Goal: Information Seeking & Learning: Check status

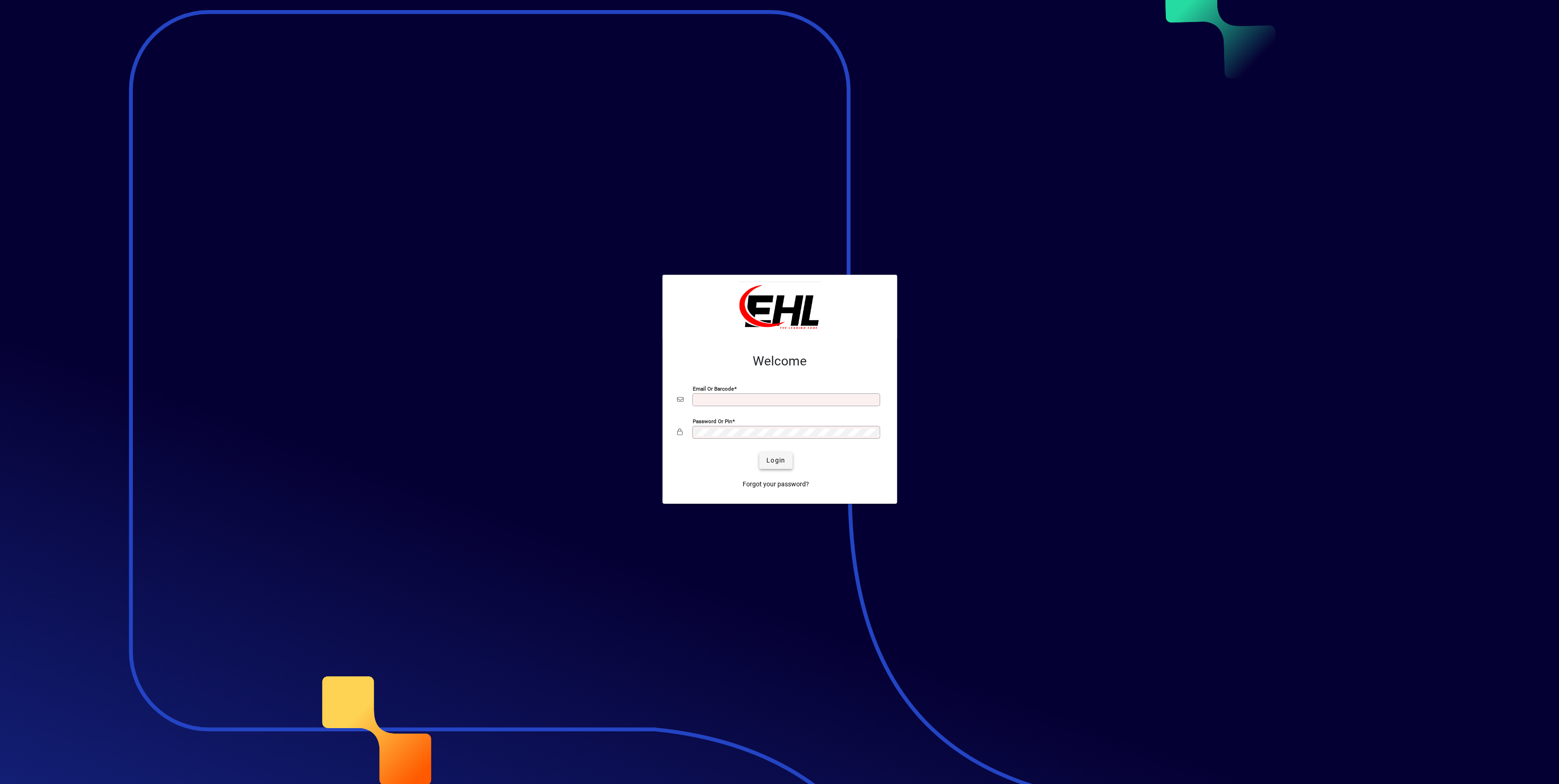
type input "**********"
drag, startPoint x: 774, startPoint y: 465, endPoint x: 780, endPoint y: 472, distance: 9.2
click at [774, 465] on span "Login" at bounding box center [775, 460] width 19 height 10
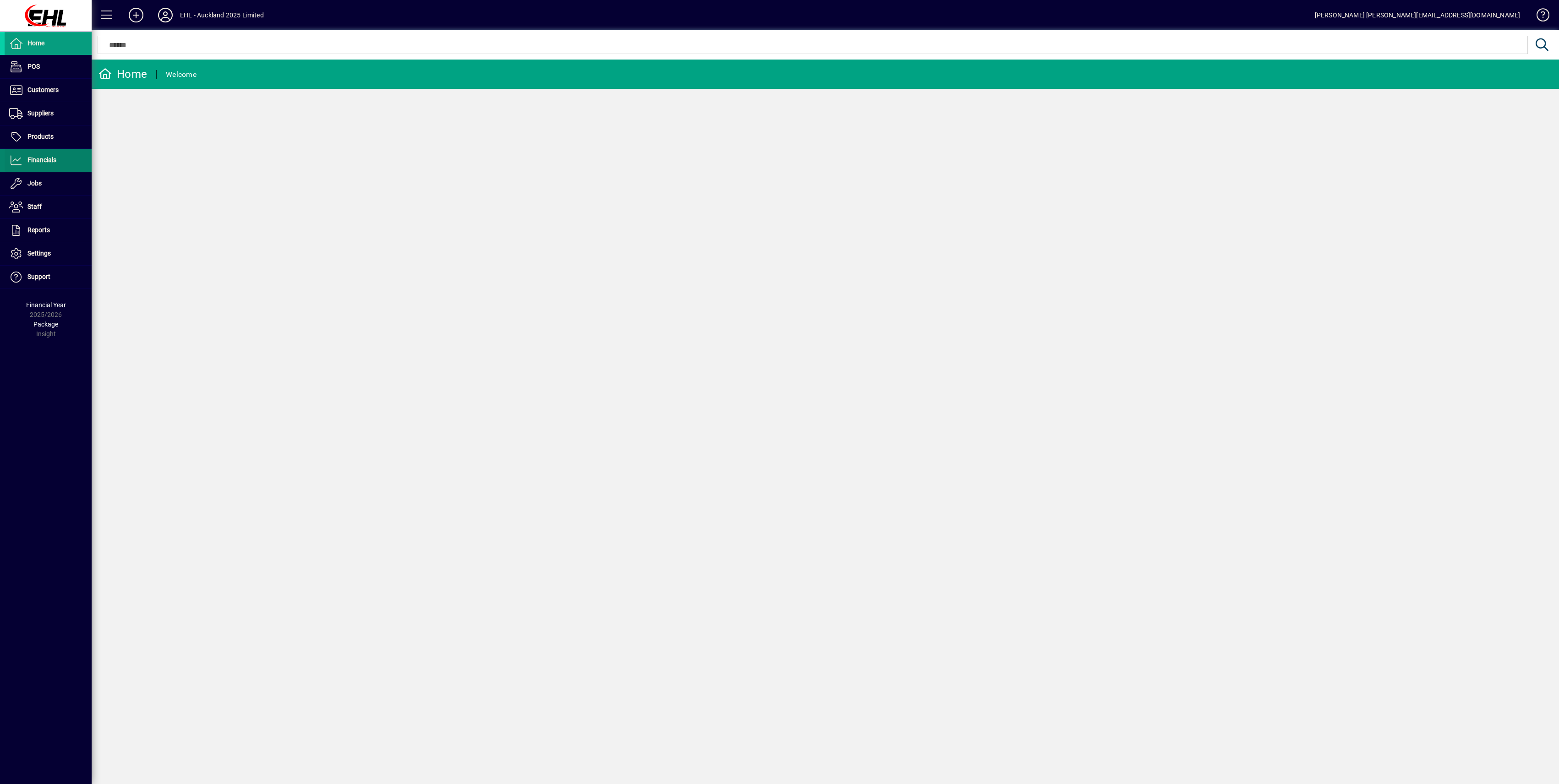
click at [41, 161] on span "Financials" at bounding box center [42, 160] width 29 height 7
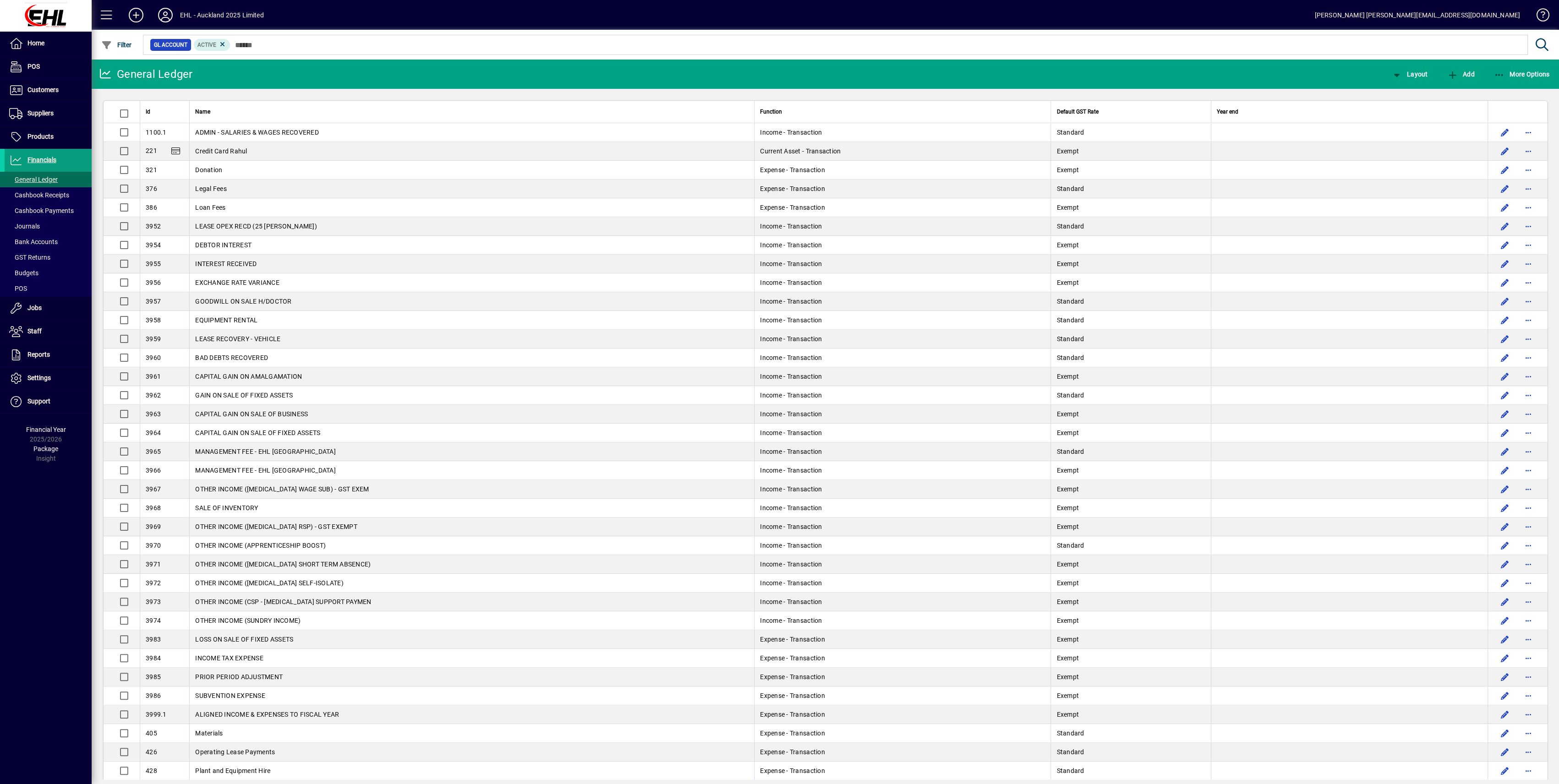
click at [28, 239] on span "Bank Accounts" at bounding box center [33, 242] width 48 height 7
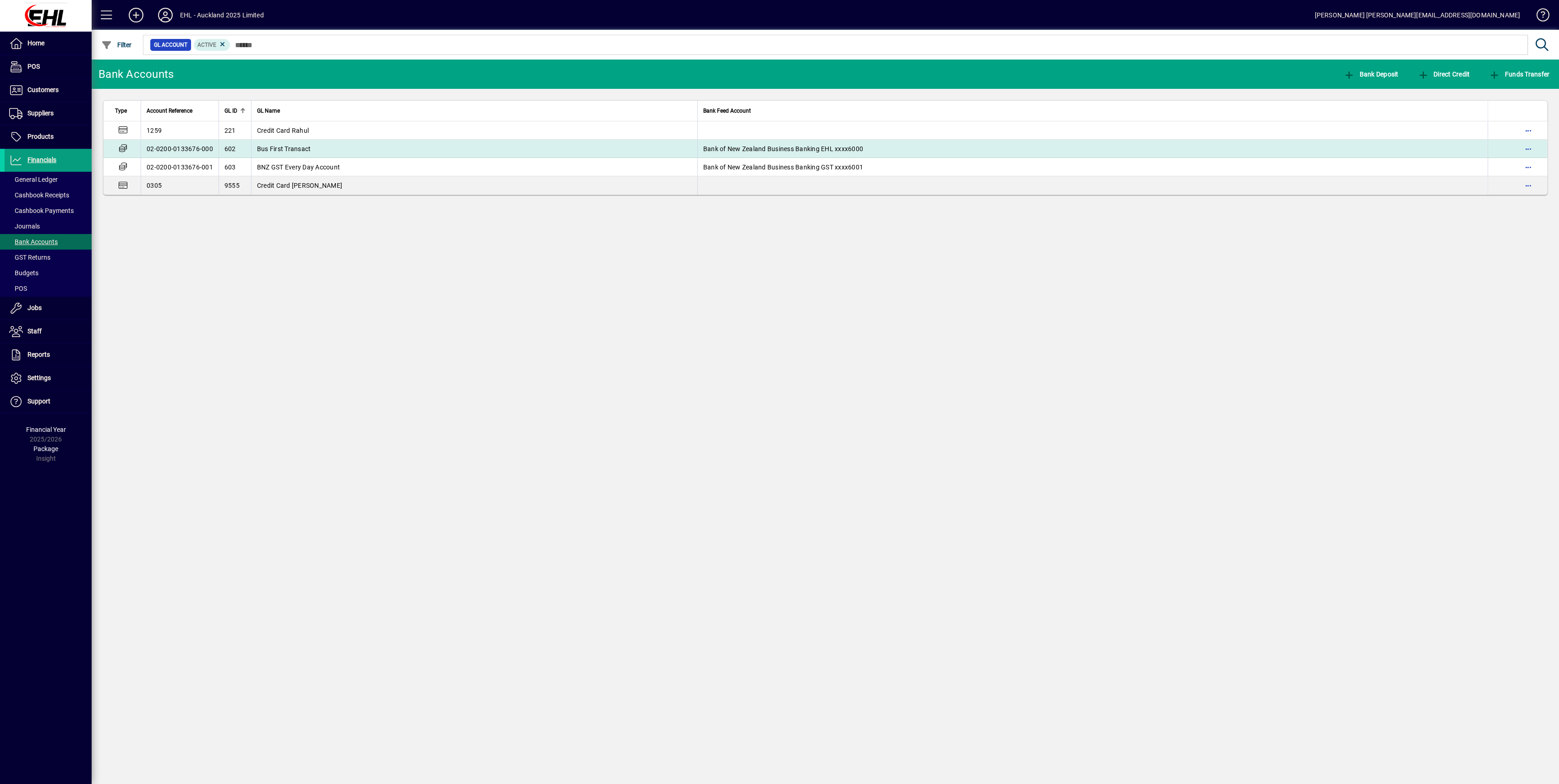
click at [301, 149] on span "Bus First Transact" at bounding box center [284, 149] width 54 height 7
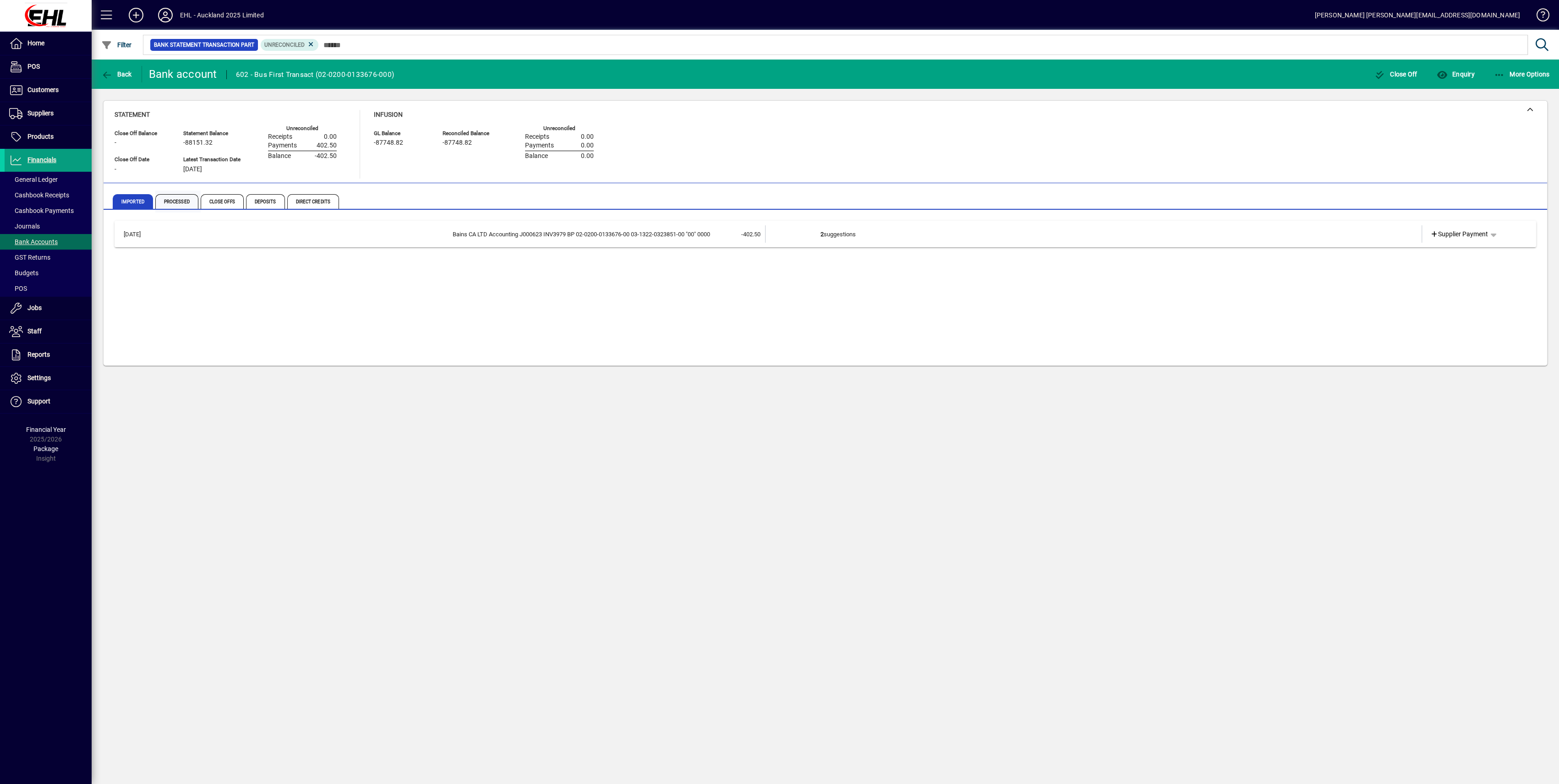
click at [177, 201] on span "Processed" at bounding box center [177, 201] width 43 height 15
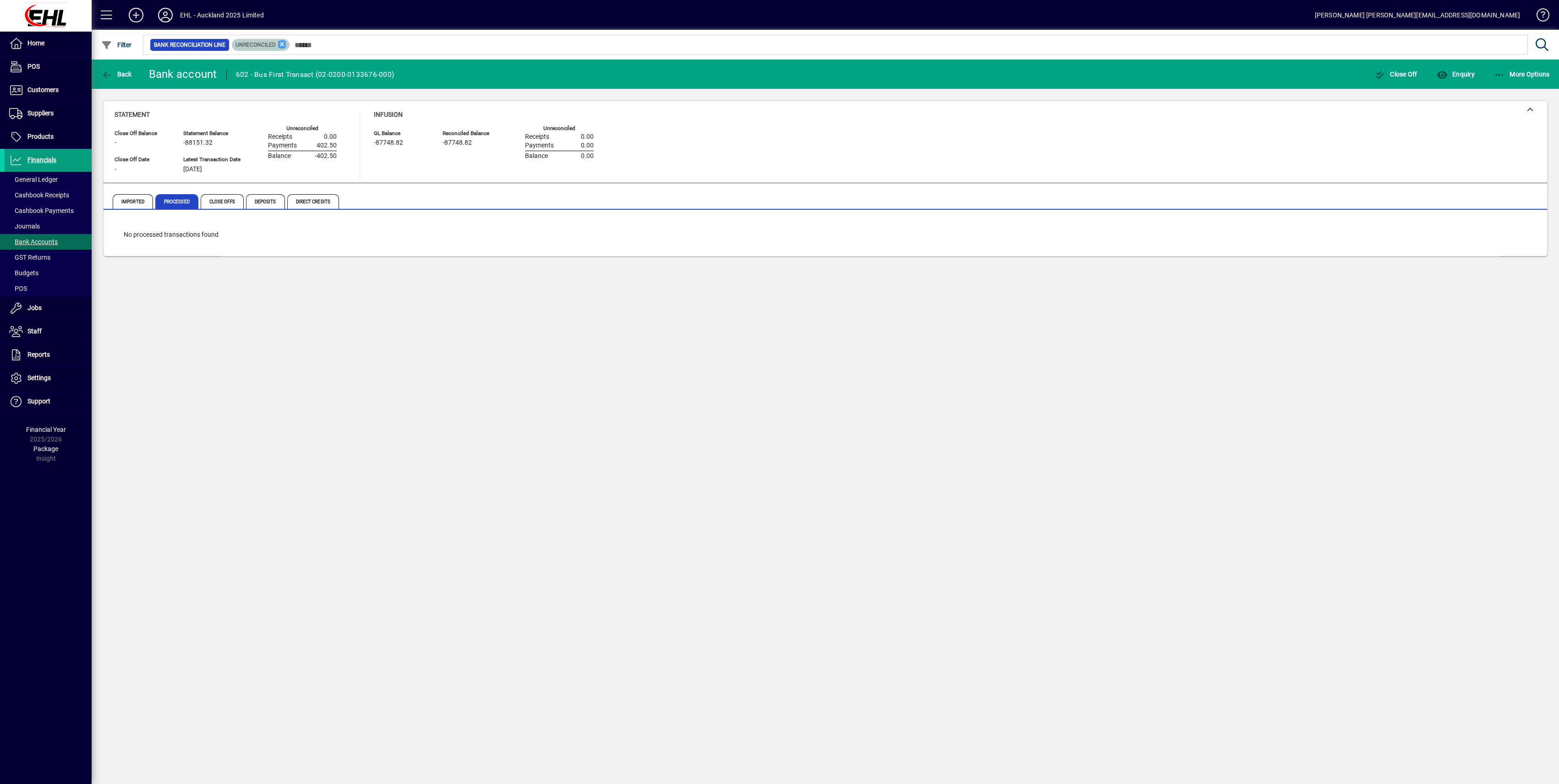
click at [282, 44] on icon at bounding box center [282, 45] width 8 height 8
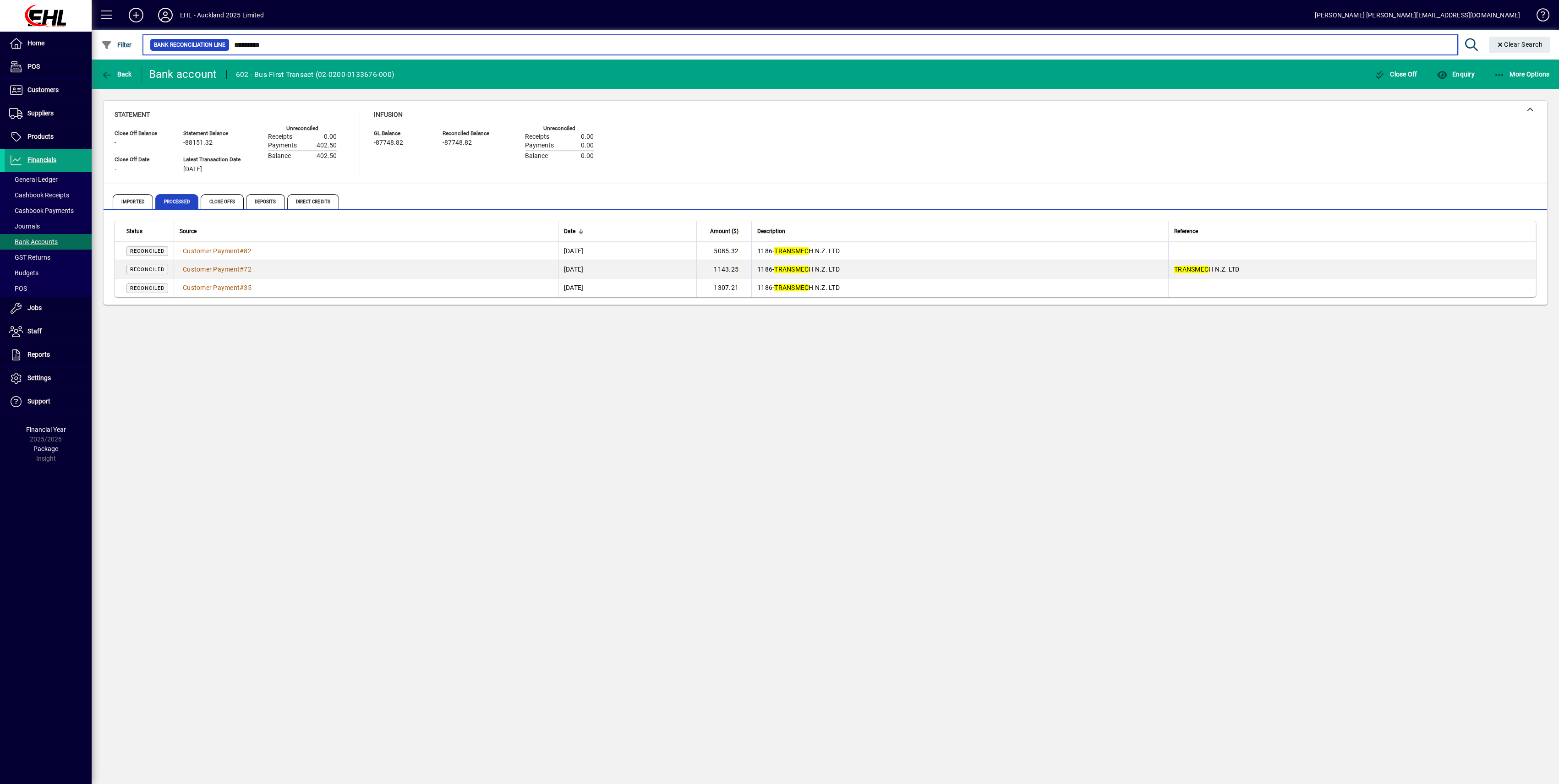
type input "*********"
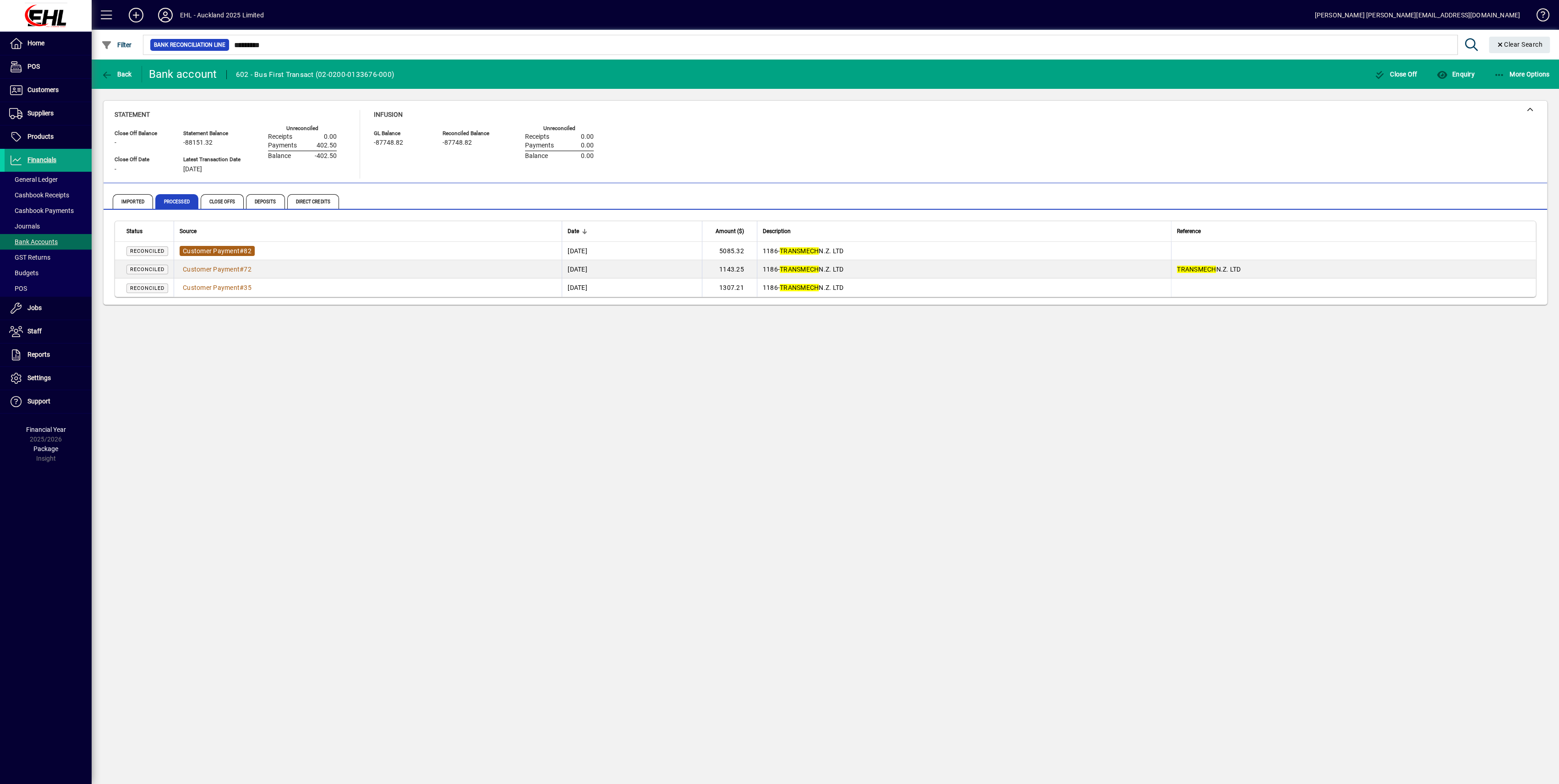
click at [194, 252] on span "Customer Payment" at bounding box center [211, 251] width 57 height 7
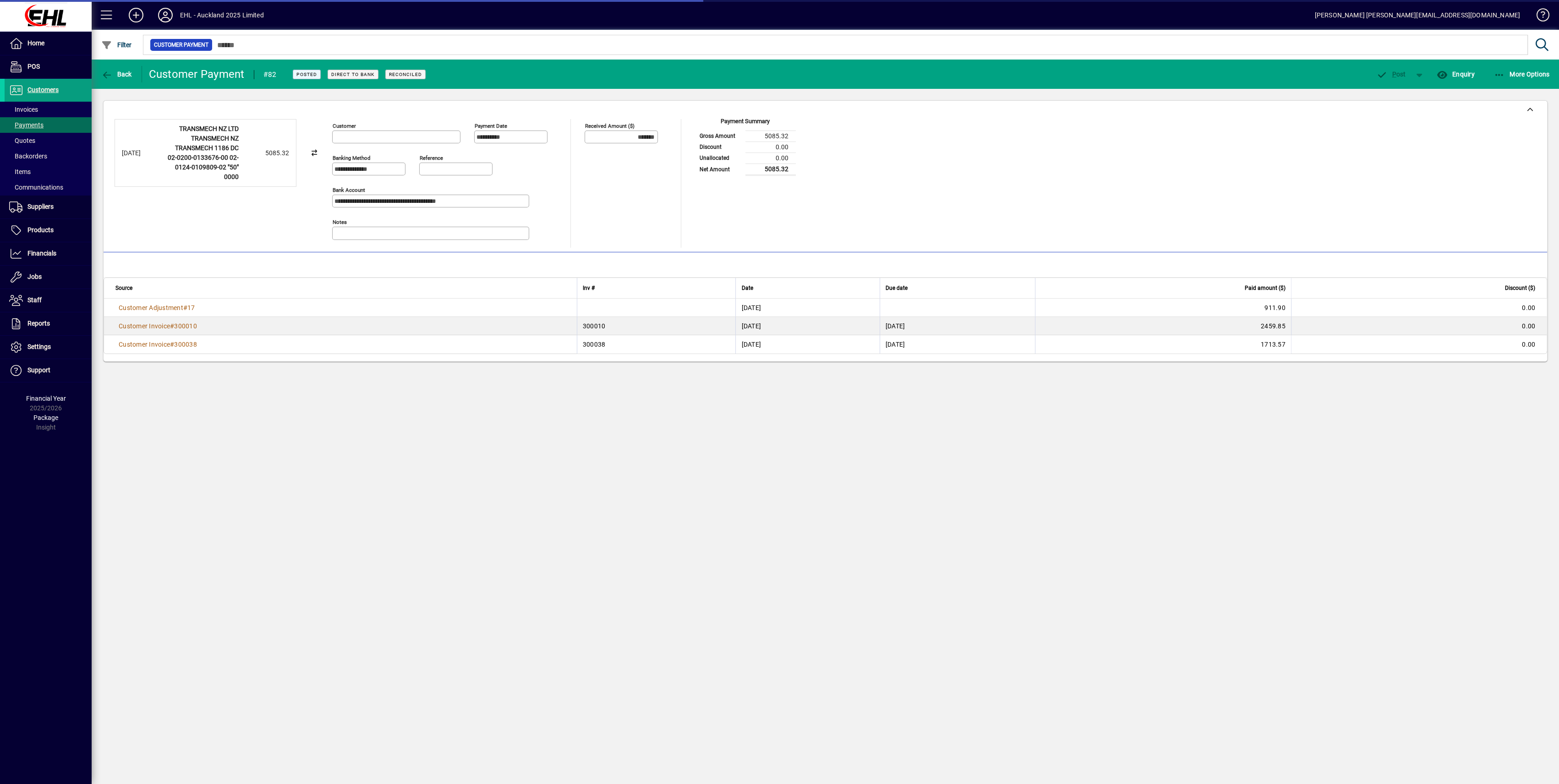
type input "**********"
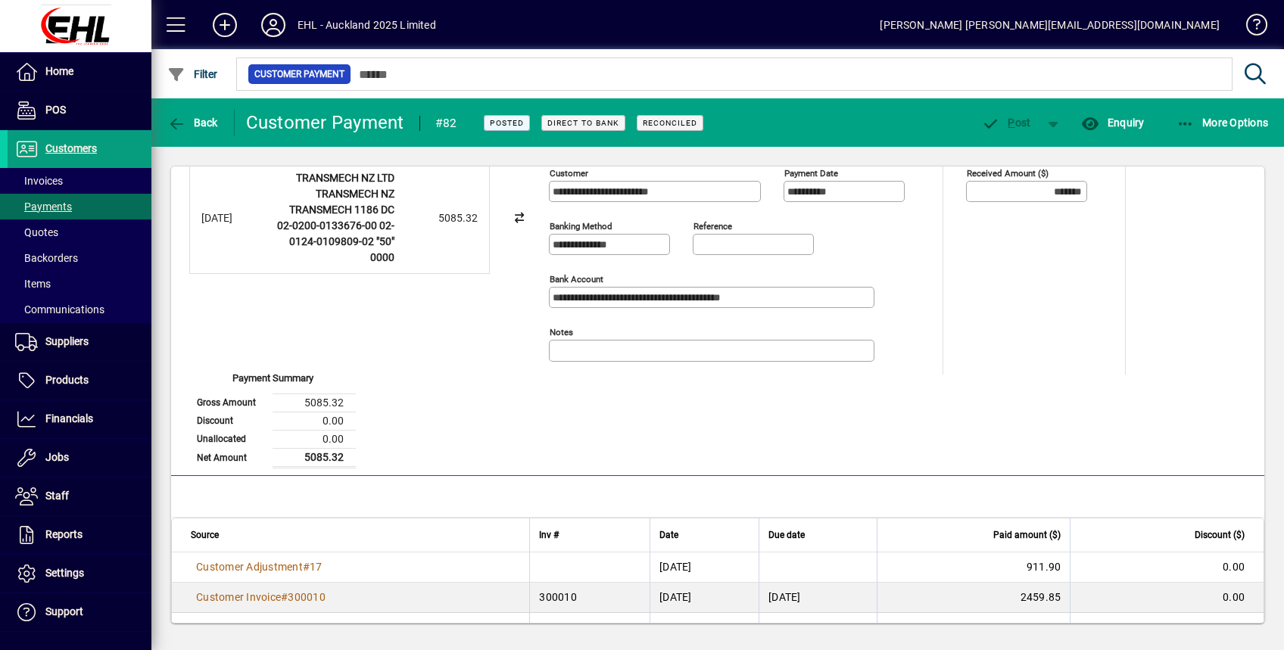
scroll to position [65, 0]
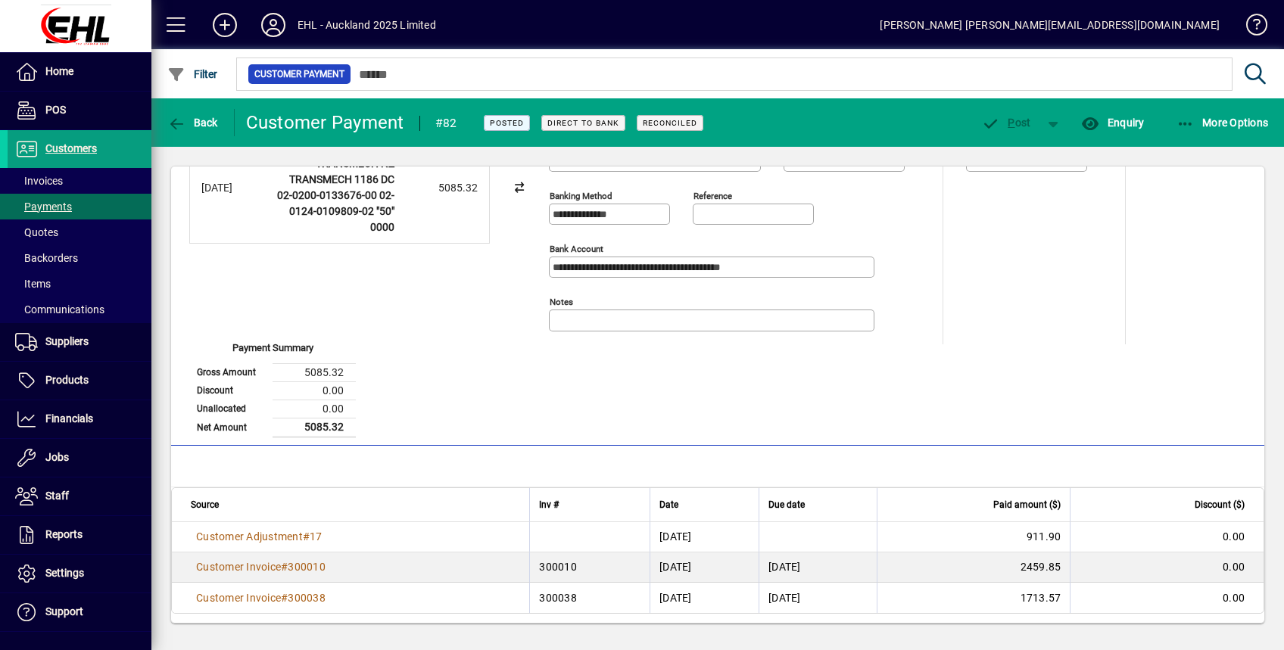
drag, startPoint x: 242, startPoint y: 596, endPoint x: 298, endPoint y: 613, distance: 58.4
click at [242, 596] on span "Customer Invoice" at bounding box center [238, 598] width 85 height 12
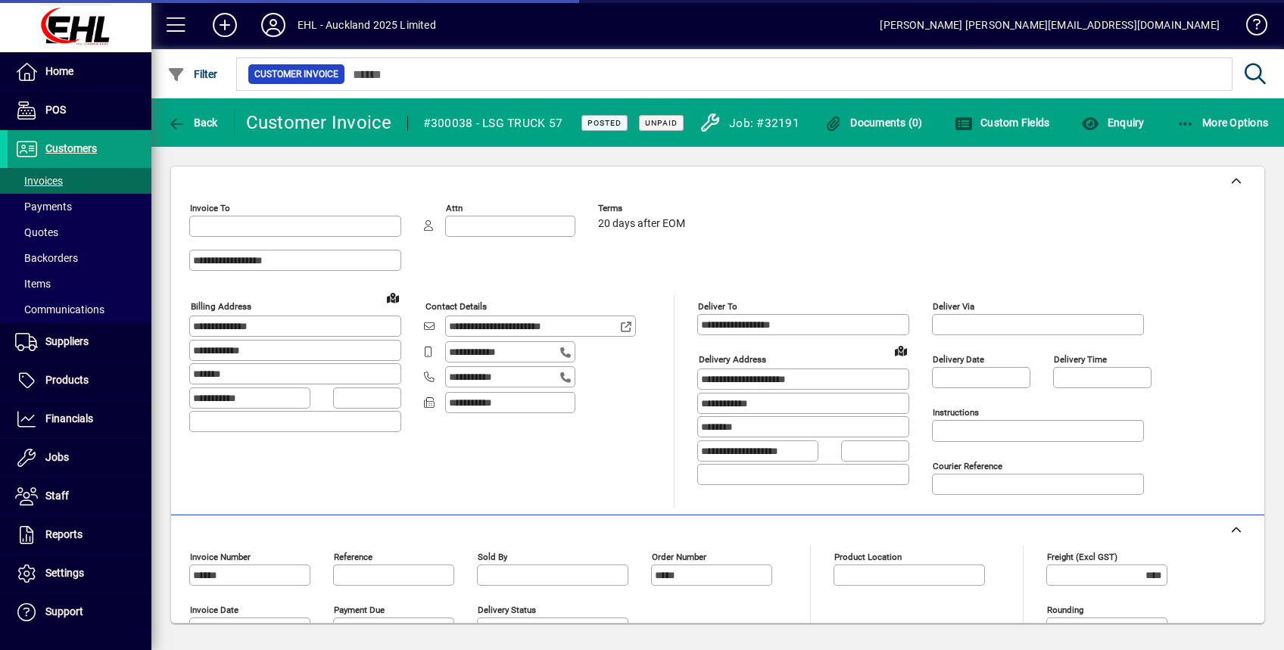
type input "**********"
type input "*******"
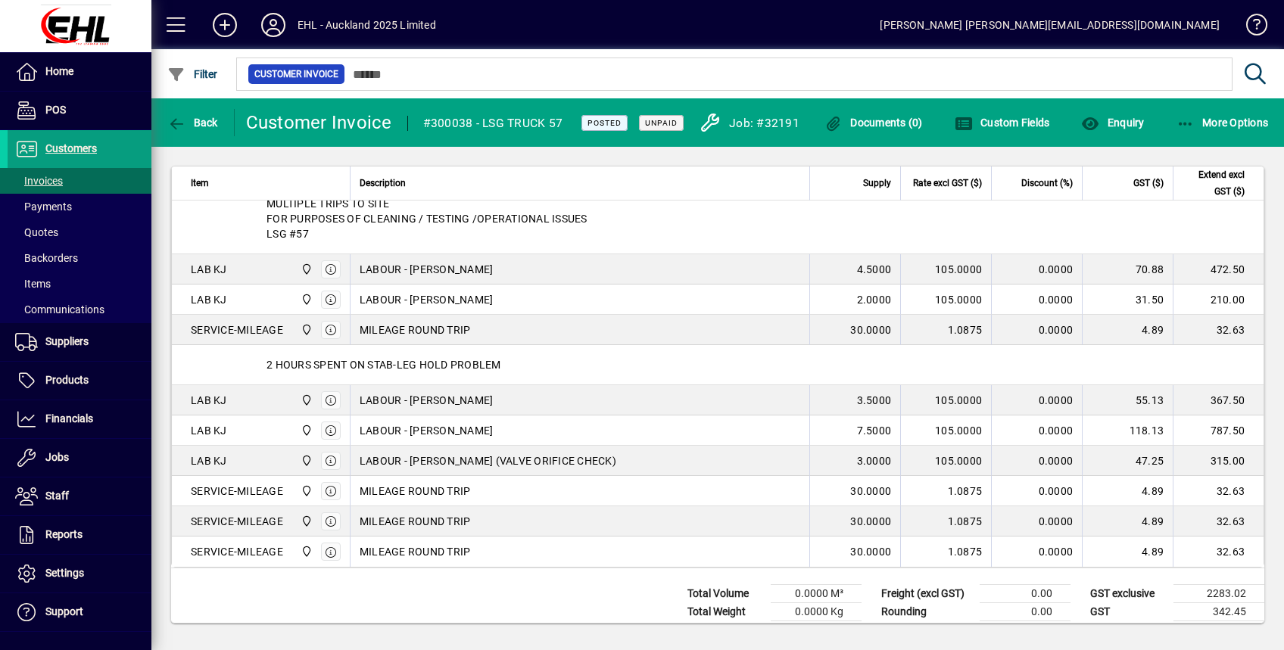
scroll to position [631, 0]
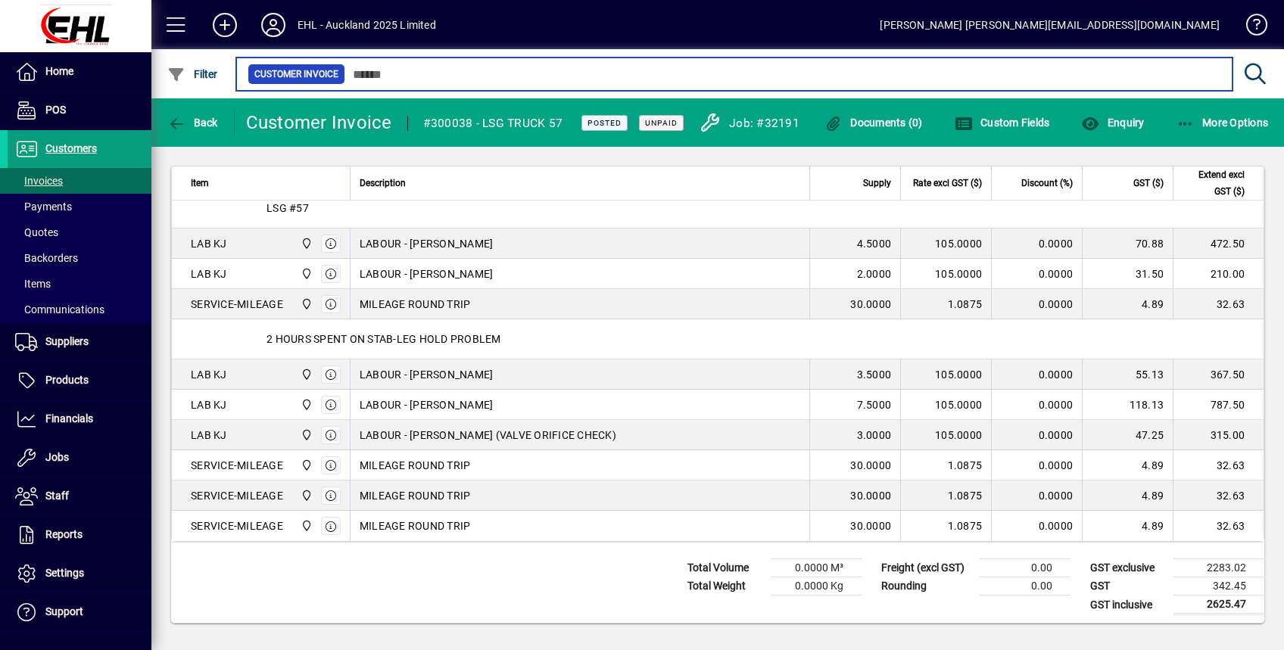
drag, startPoint x: 736, startPoint y: 73, endPoint x: 748, endPoint y: 88, distance: 19.4
click at [736, 73] on input "text" at bounding box center [782, 74] width 875 height 21
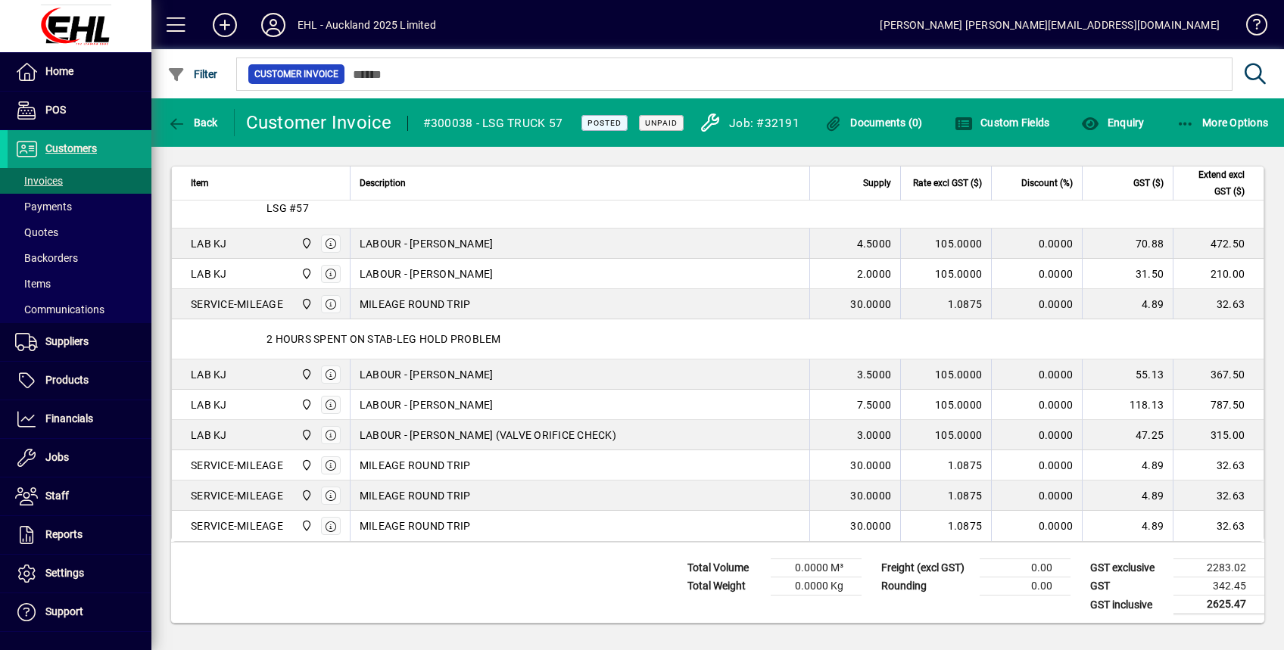
click at [544, 590] on div "Total Volume 0.0000 M³ Total Weight 0.0000 Kg Freight (excl GST) 0.00 Rounding …" at bounding box center [717, 585] width 1093 height 85
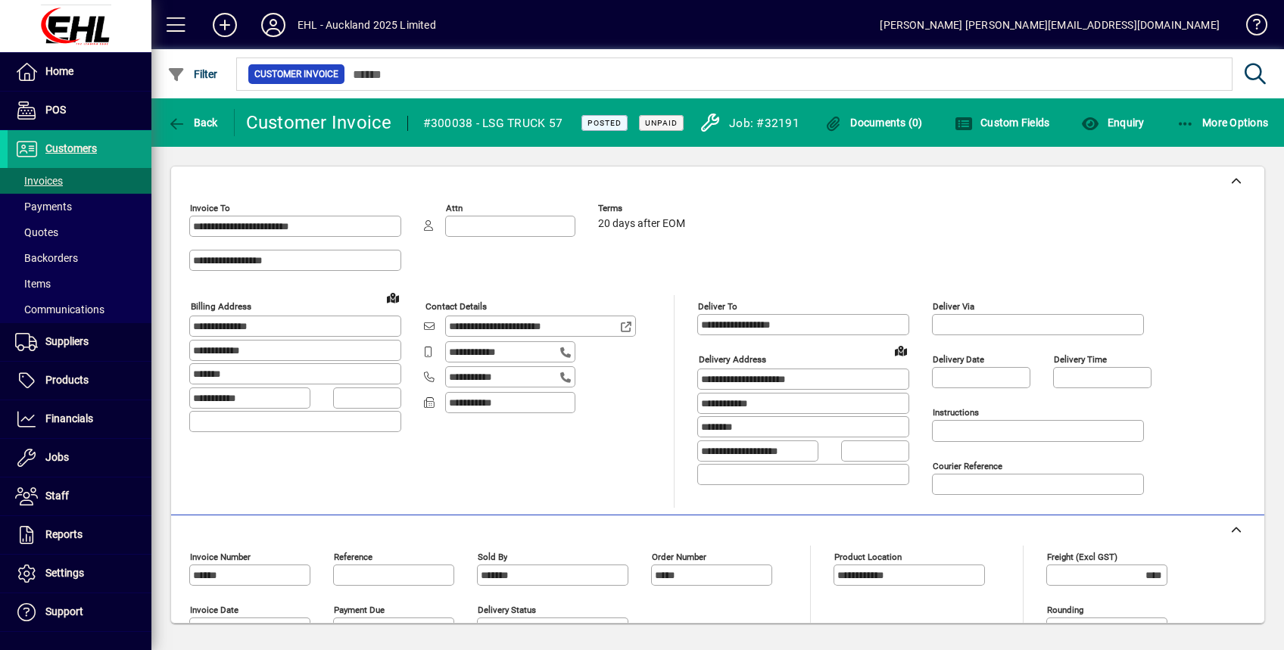
scroll to position [201, 0]
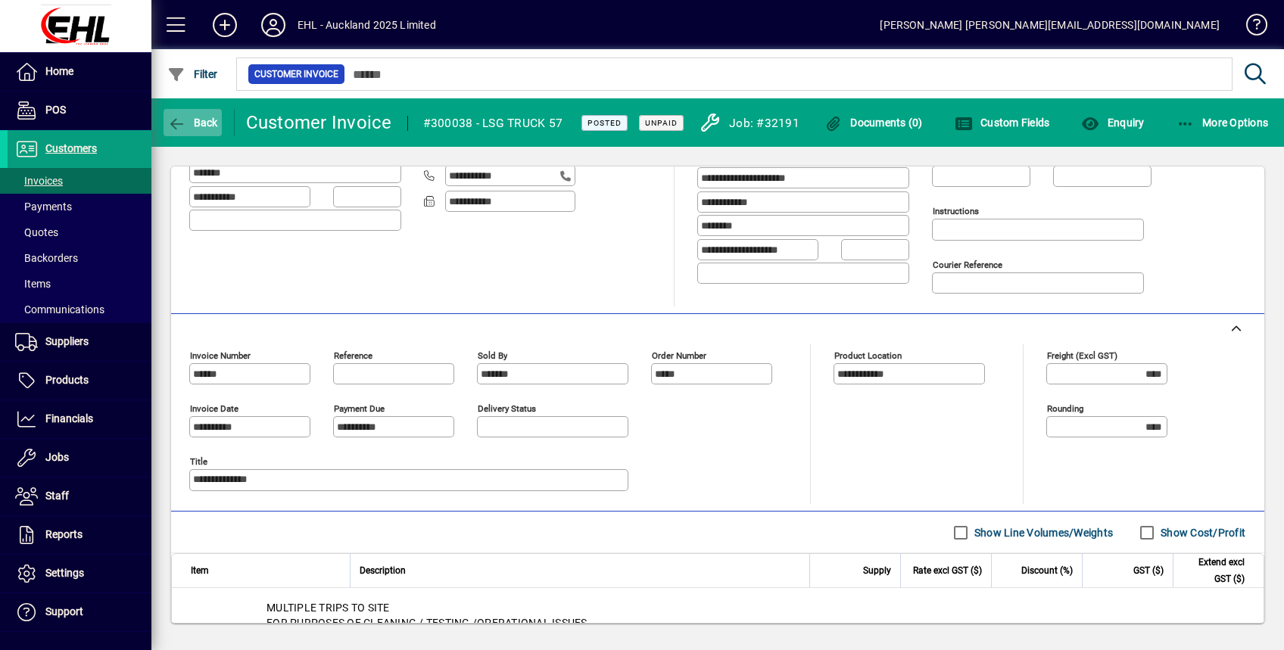
click at [207, 127] on span "Back" at bounding box center [192, 123] width 51 height 12
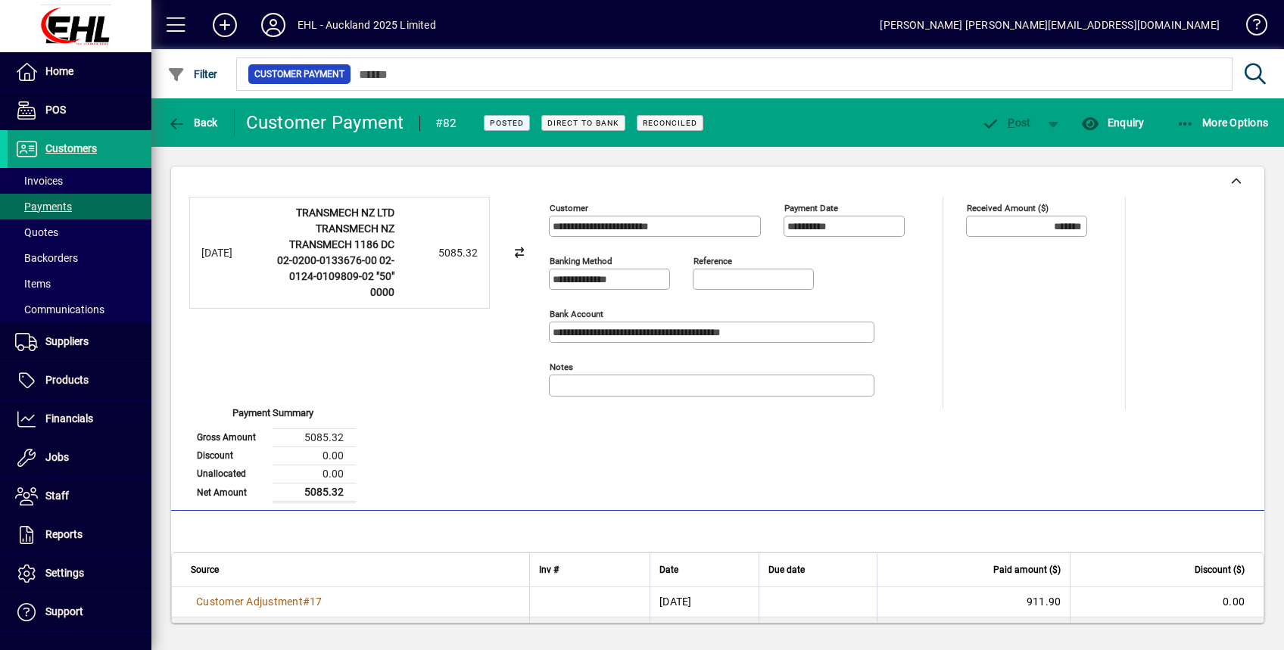
scroll to position [65, 0]
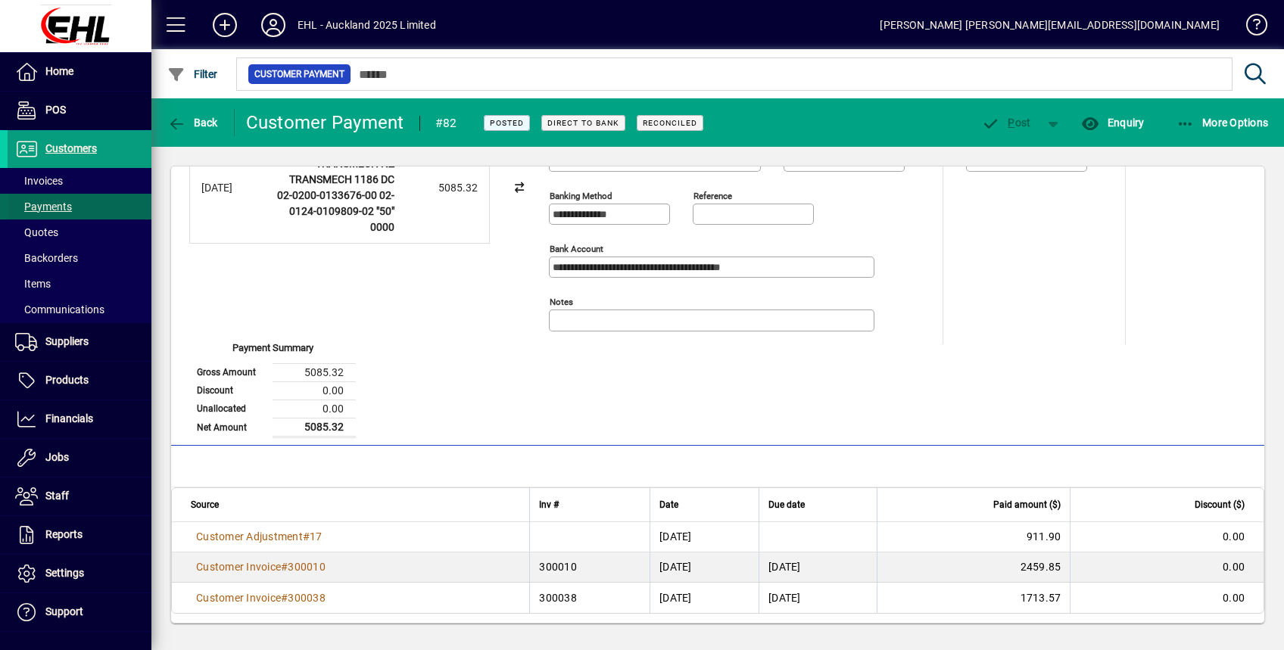
drag, startPoint x: 63, startPoint y: 145, endPoint x: 110, endPoint y: 198, distance: 70.8
click at [63, 145] on span "Customers" at bounding box center [70, 148] width 51 height 12
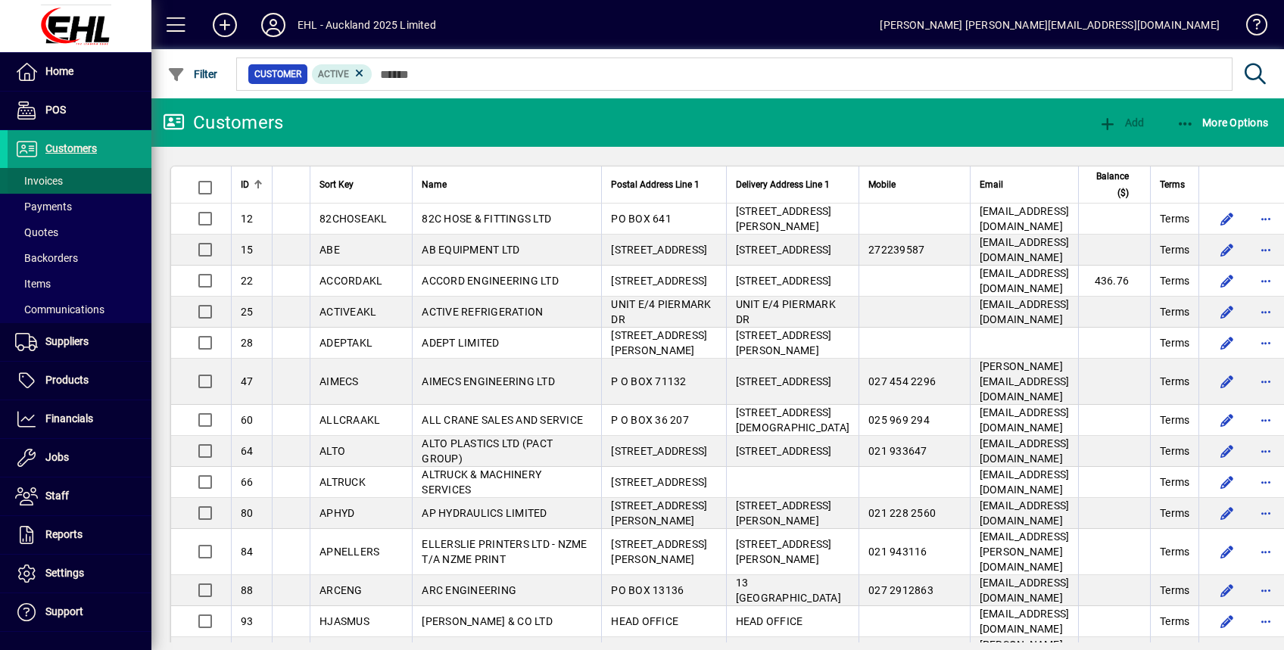
click at [42, 181] on span "Invoices" at bounding box center [39, 181] width 48 height 12
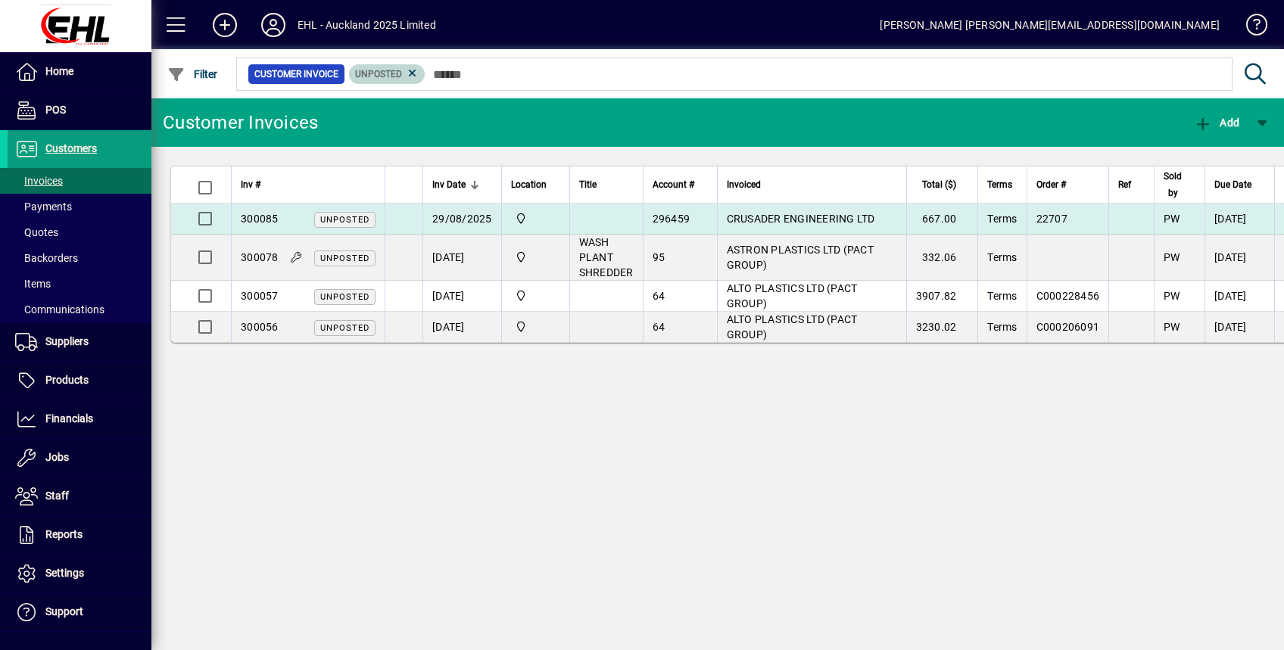
drag, startPoint x: 412, startPoint y: 70, endPoint x: 469, endPoint y: 217, distance: 157.4
click at [412, 71] on icon at bounding box center [413, 74] width 14 height 14
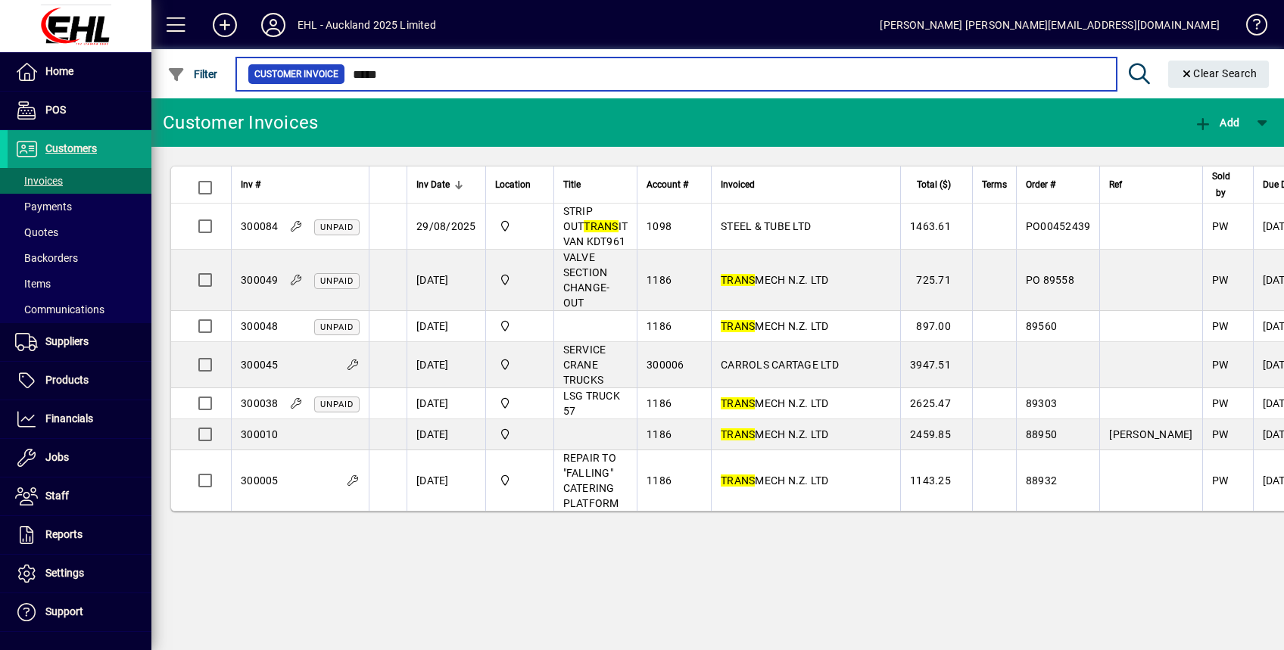
type input "*****"
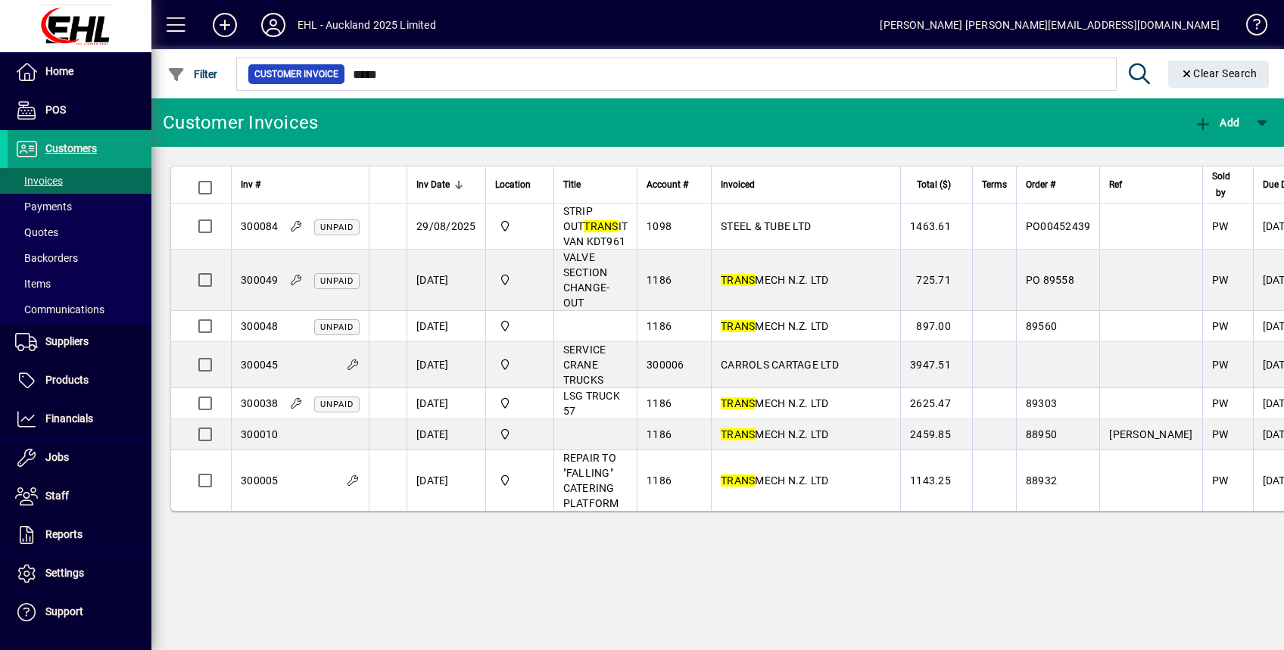
drag, startPoint x: 88, startPoint y: 423, endPoint x: 206, endPoint y: 502, distance: 141.9
click at [89, 423] on span "Financials" at bounding box center [69, 419] width 48 height 12
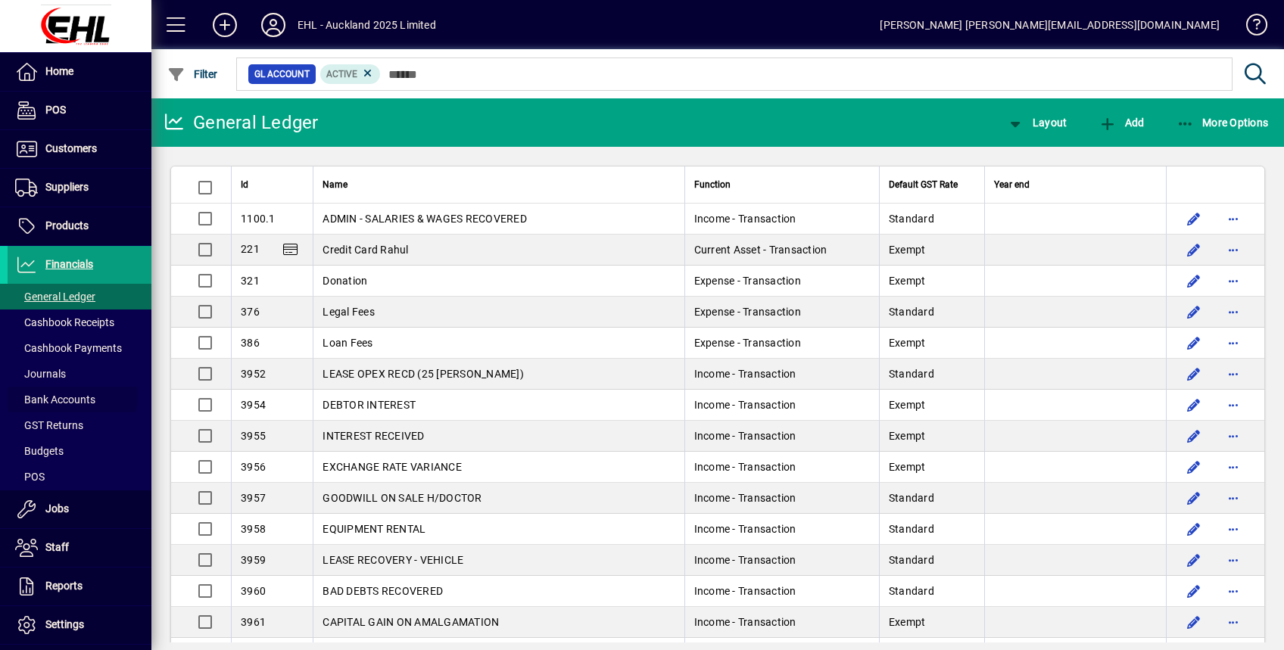
drag, startPoint x: 64, startPoint y: 396, endPoint x: 242, endPoint y: 407, distance: 179.0
click at [64, 396] on span "Bank Accounts" at bounding box center [55, 400] width 80 height 12
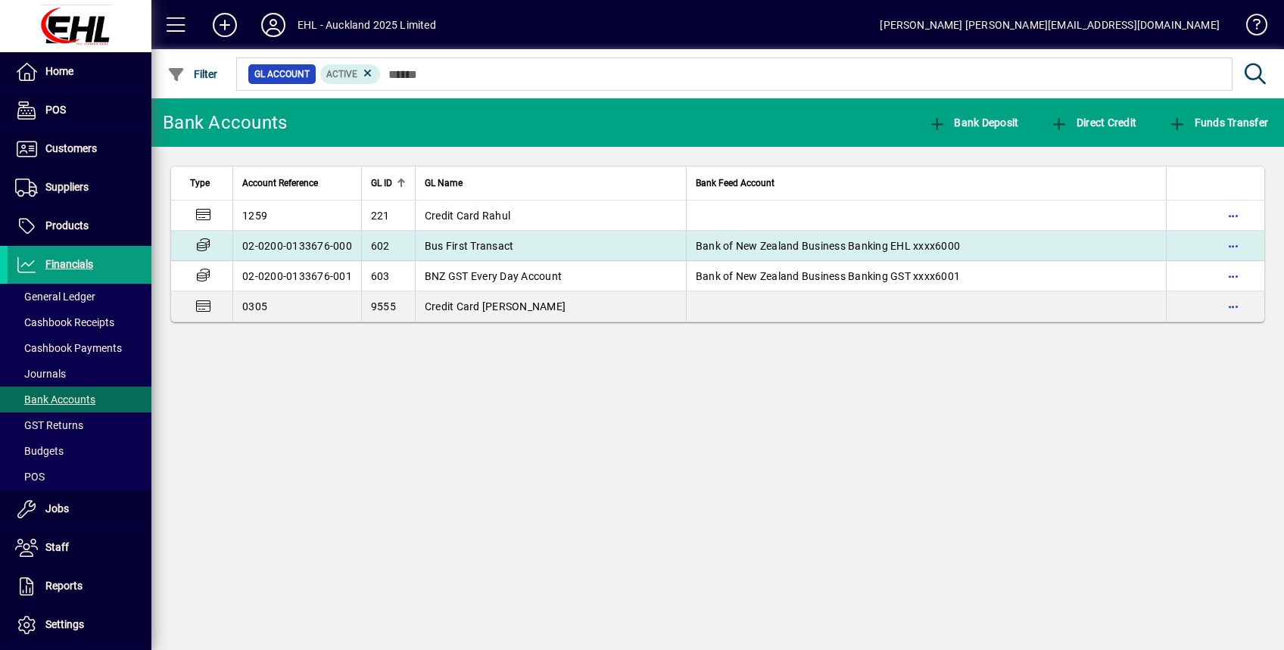
click at [465, 234] on td "Bus First Transact" at bounding box center [550, 246] width 271 height 30
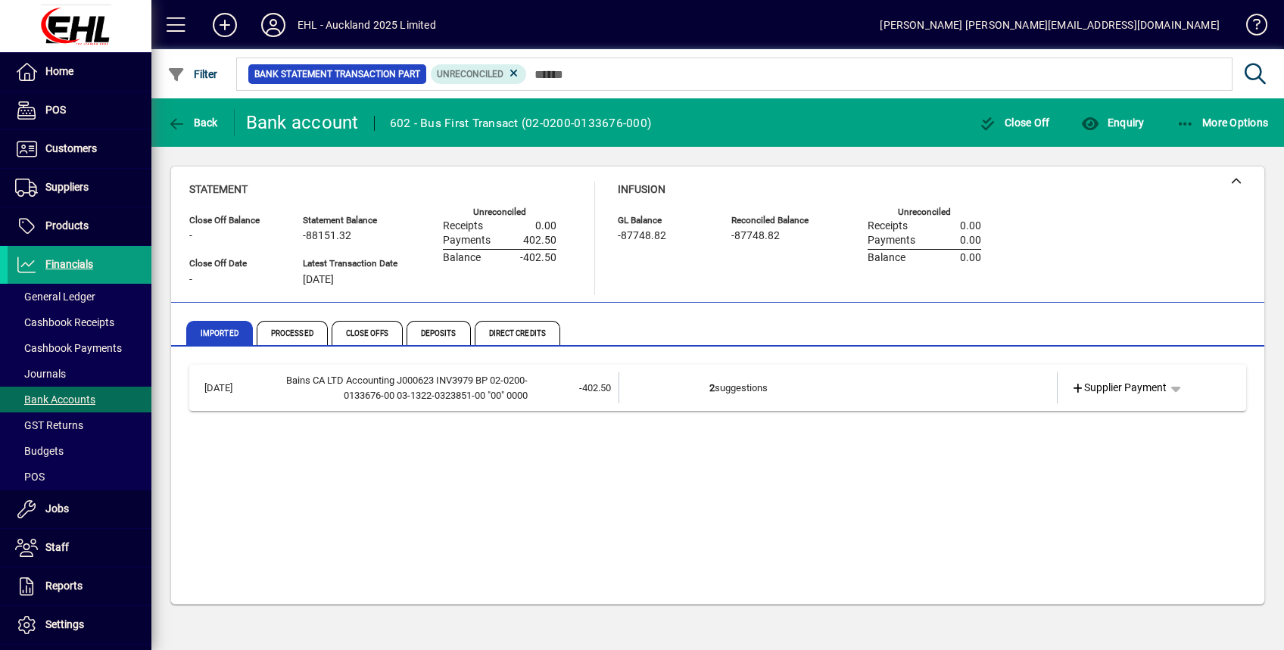
drag, startPoint x: 284, startPoint y: 330, endPoint x: 321, endPoint y: 310, distance: 42.4
click at [285, 330] on span "Processed" at bounding box center [292, 333] width 71 height 24
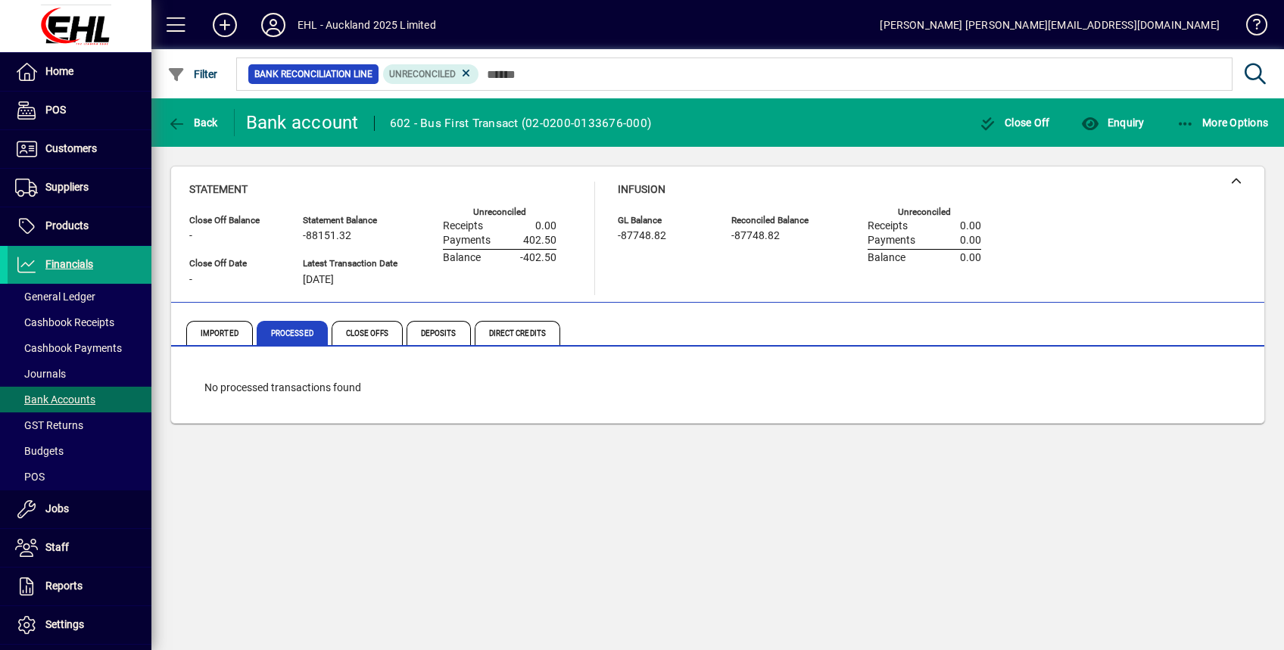
click at [471, 76] on icon at bounding box center [466, 74] width 14 height 14
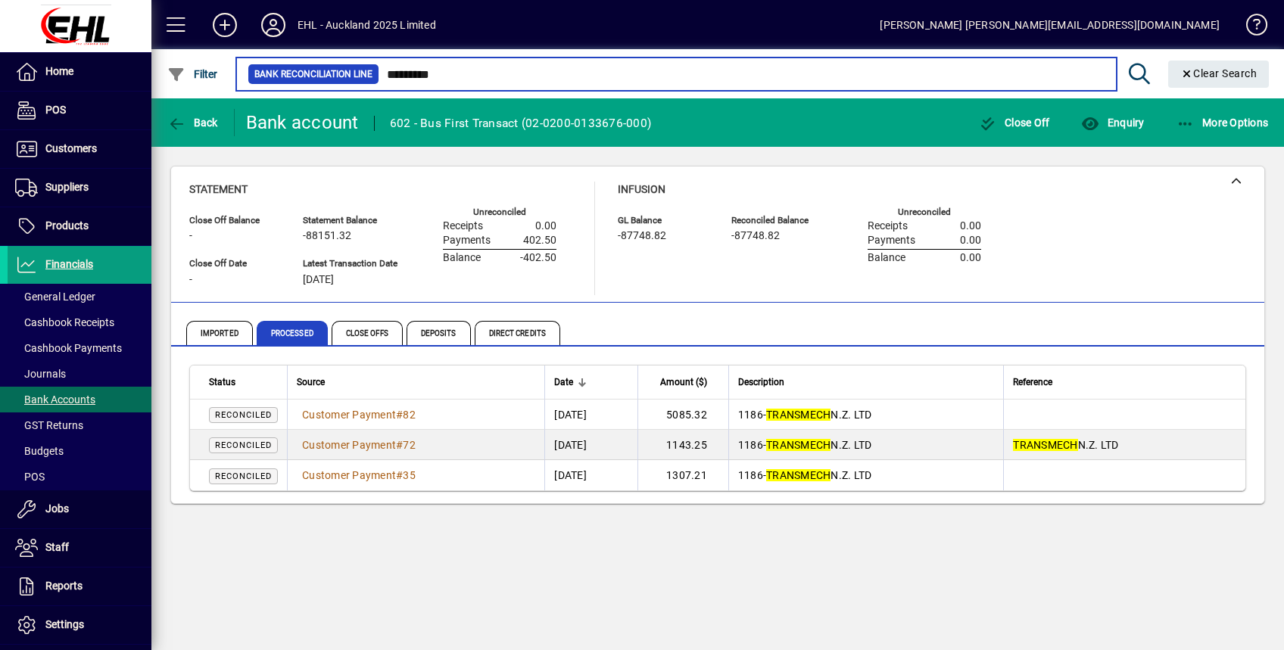
type input "*********"
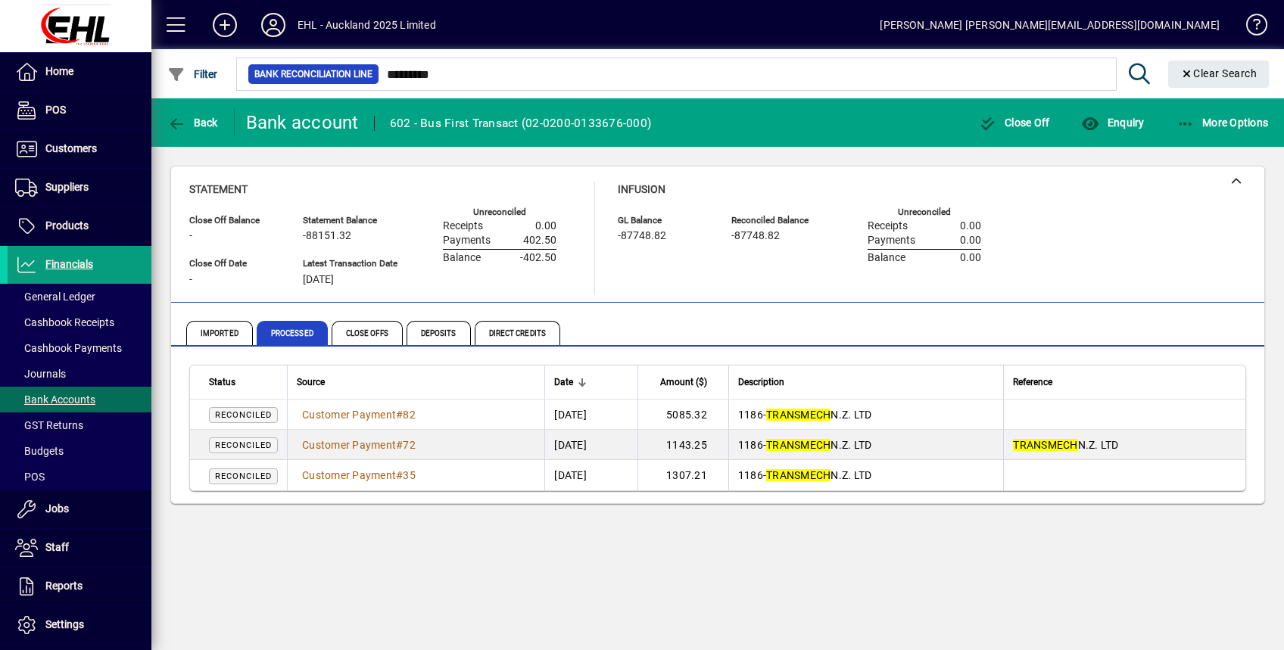
drag, startPoint x: 369, startPoint y: 413, endPoint x: 378, endPoint y: 430, distance: 18.6
click at [369, 413] on span "Customer Payment" at bounding box center [349, 415] width 94 height 12
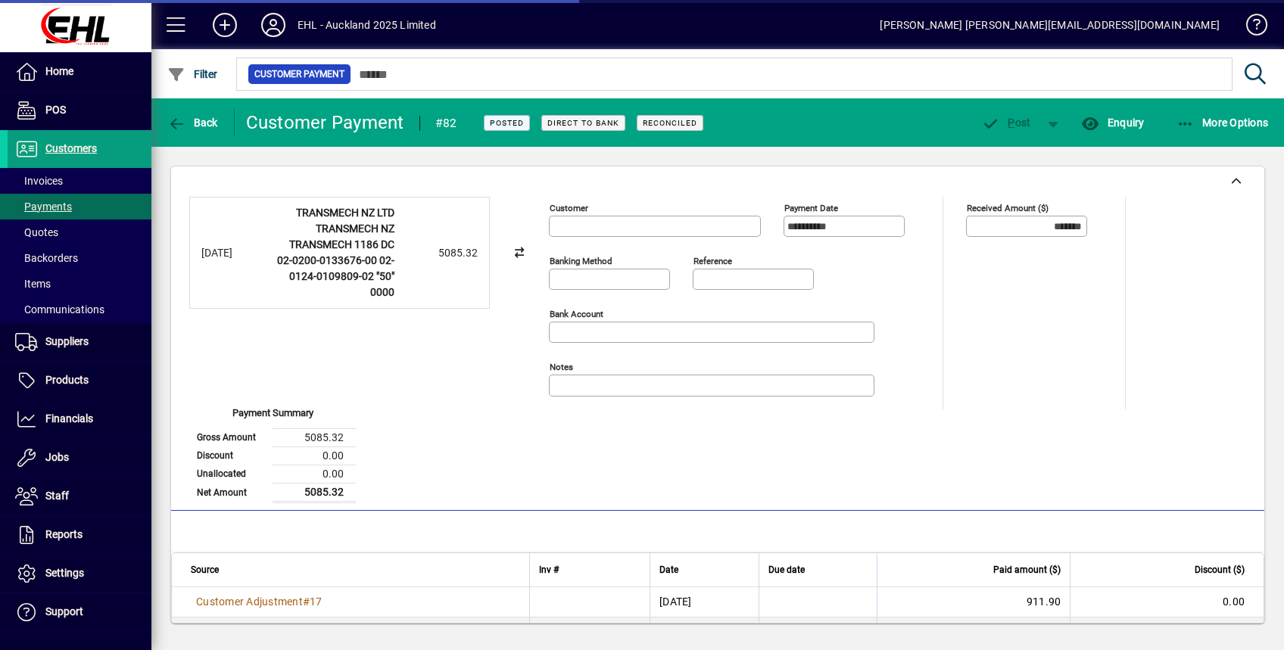
type input "**********"
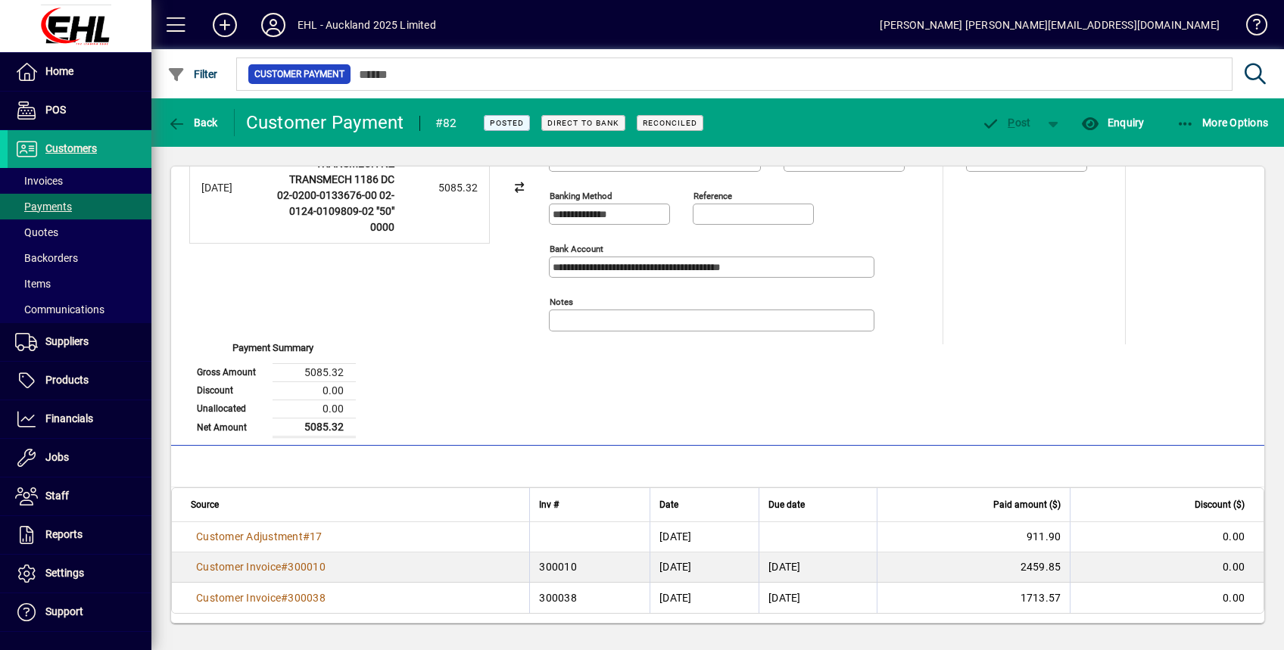
drag, startPoint x: 293, startPoint y: 591, endPoint x: 300, endPoint y: 598, distance: 9.6
click at [294, 592] on span "300038" at bounding box center [307, 598] width 38 height 12
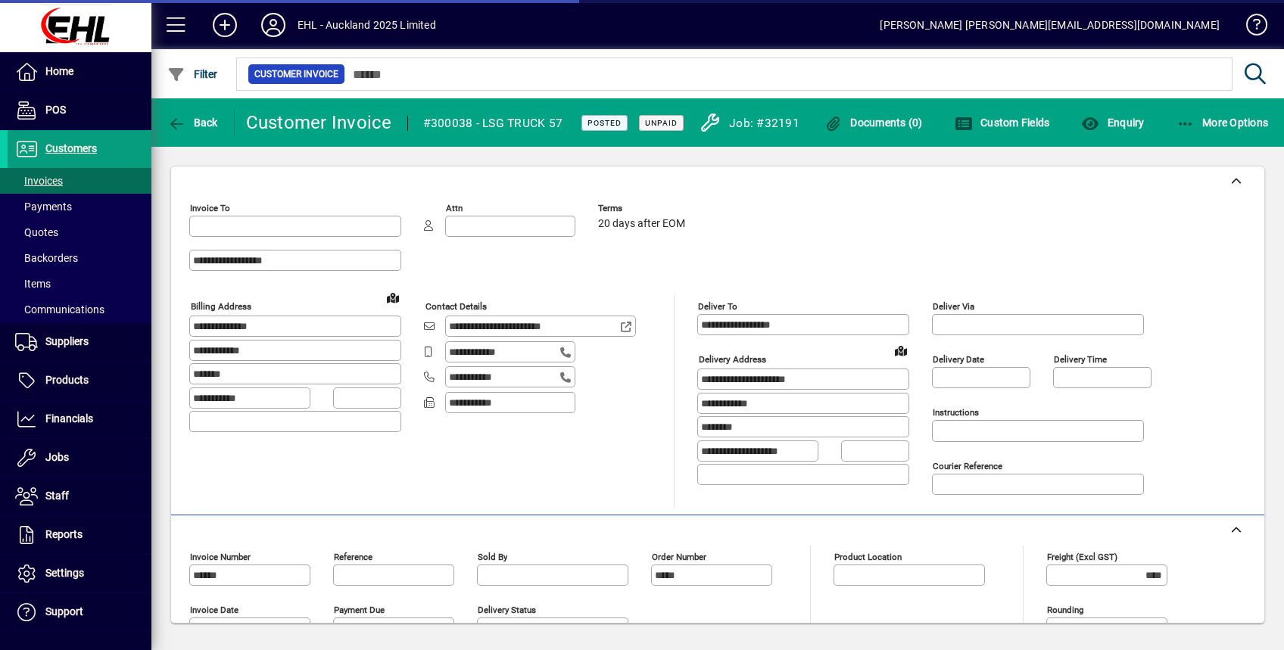
type input "**********"
type input "*******"
type input "**********"
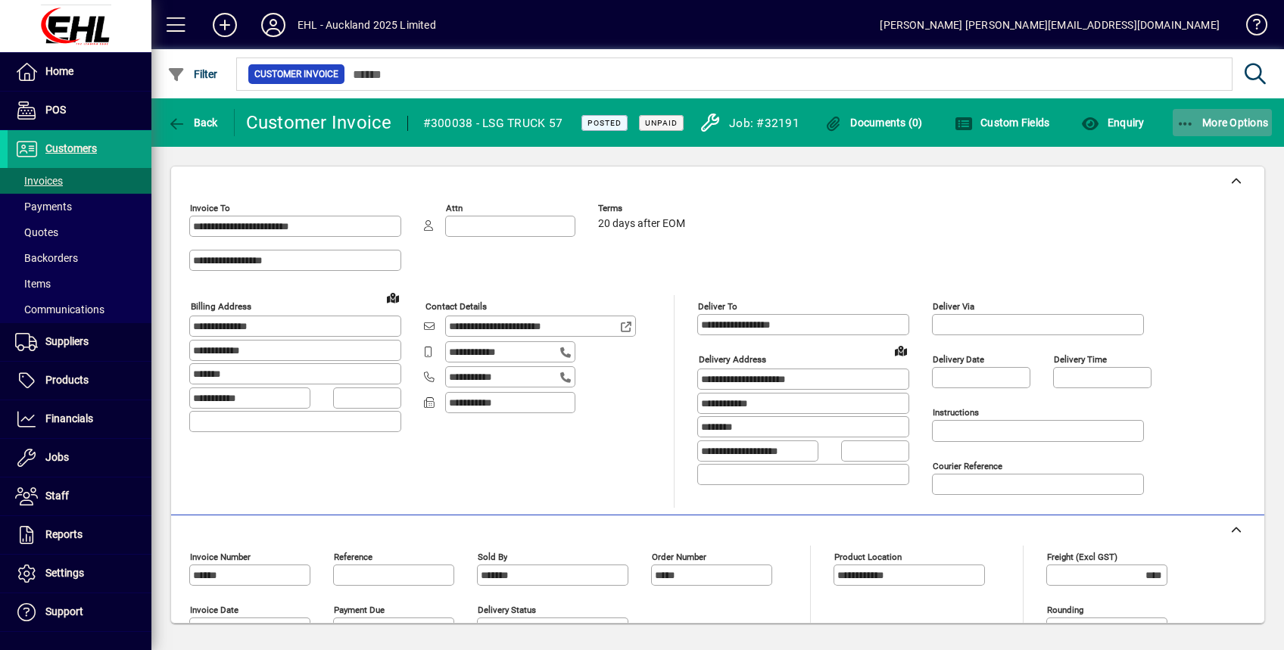
click at [1212, 126] on span "More Options" at bounding box center [1222, 123] width 92 height 12
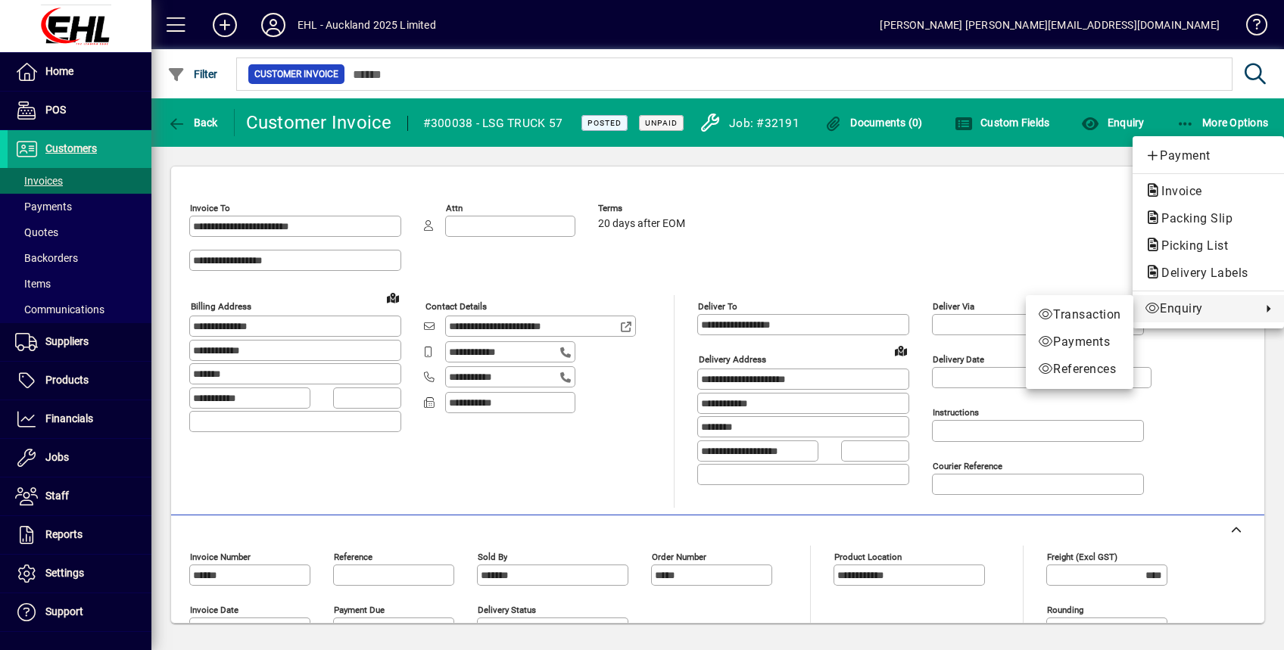
drag, startPoint x: 945, startPoint y: 204, endPoint x: 910, endPoint y: 276, distance: 79.6
click at [947, 207] on div at bounding box center [642, 325] width 1284 height 650
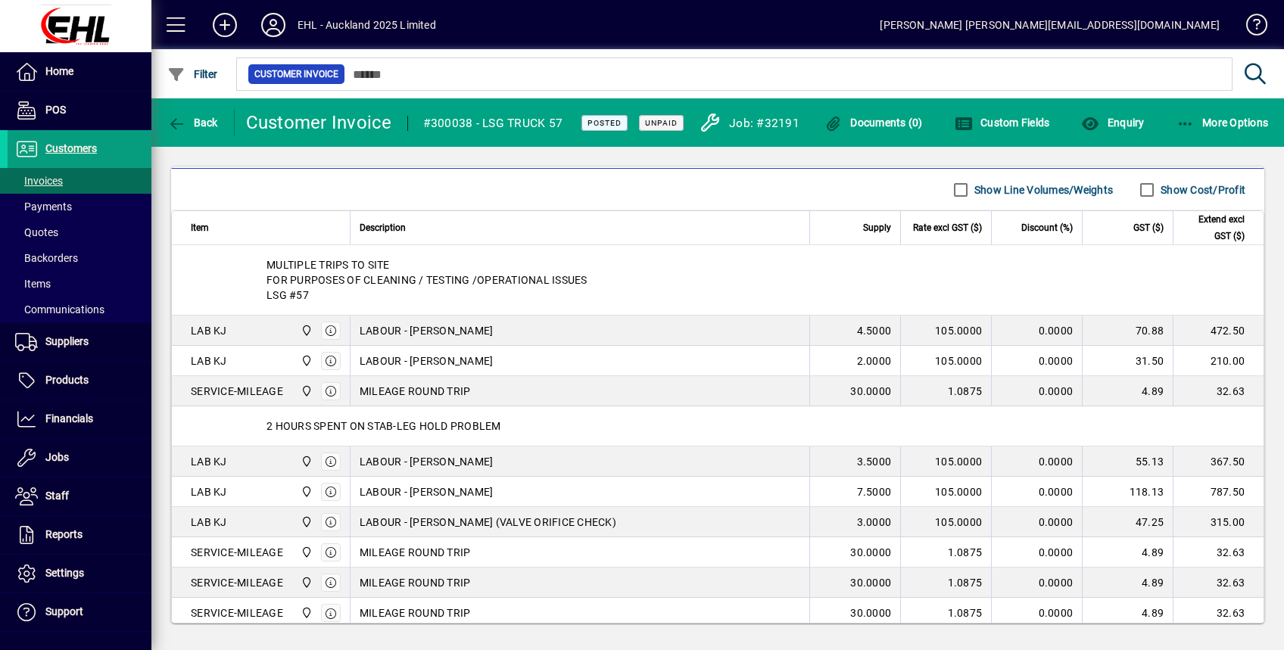
scroll to position [631, 0]
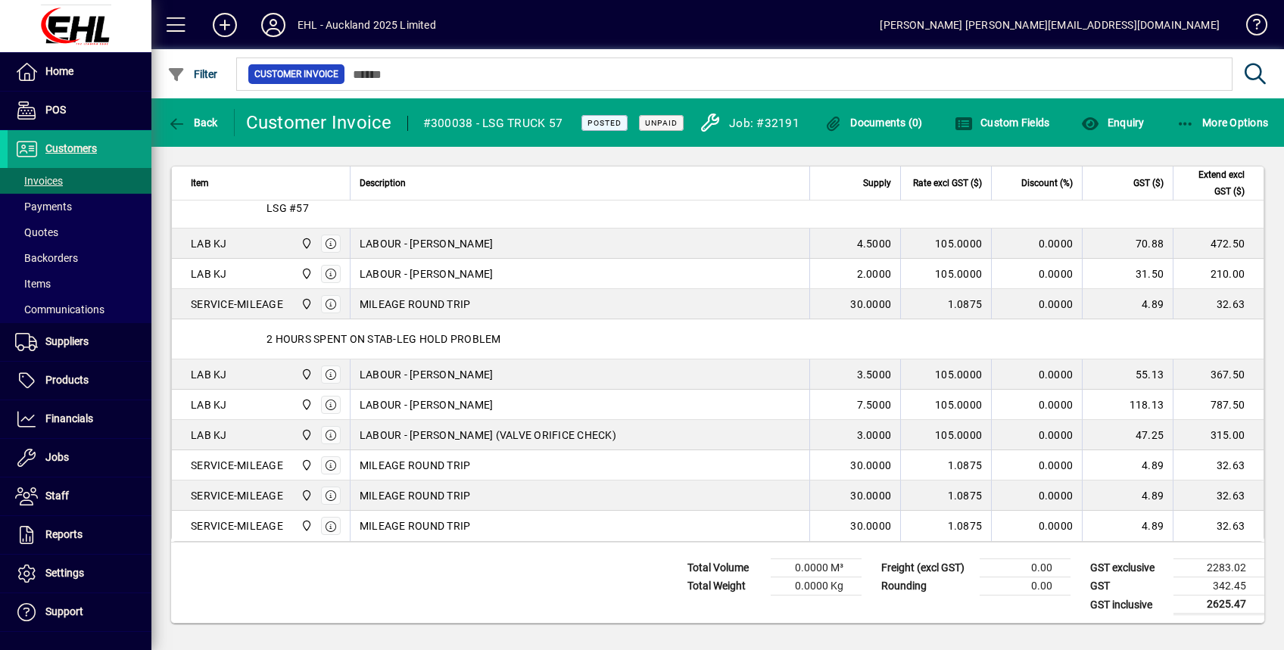
drag, startPoint x: 202, startPoint y: 121, endPoint x: 356, endPoint y: 281, distance: 221.6
click at [202, 121] on span "Back" at bounding box center [192, 123] width 51 height 12
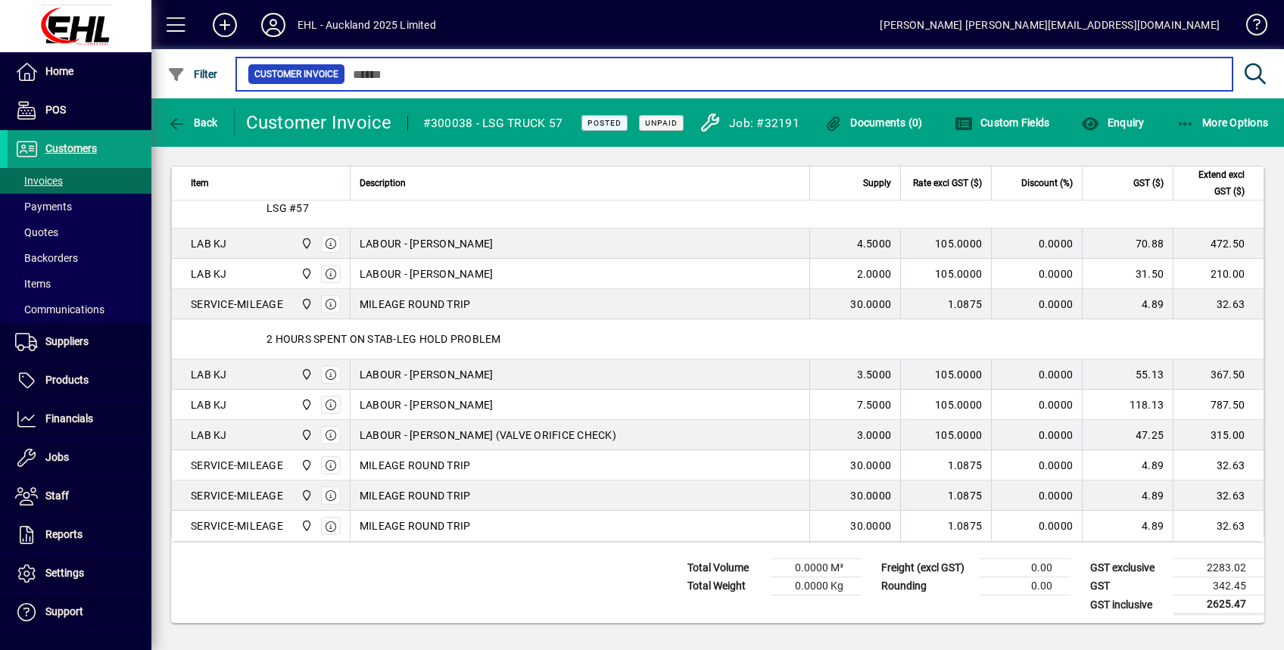
type input "*****"
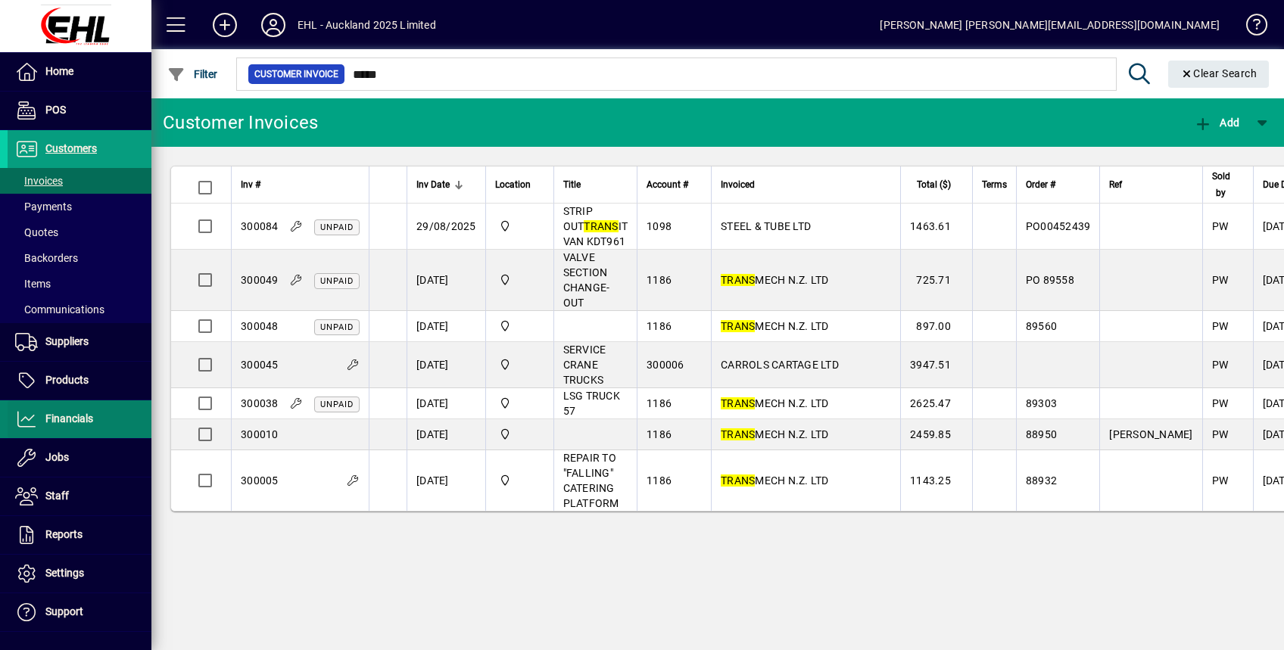
click at [79, 414] on span "Financials" at bounding box center [69, 419] width 48 height 12
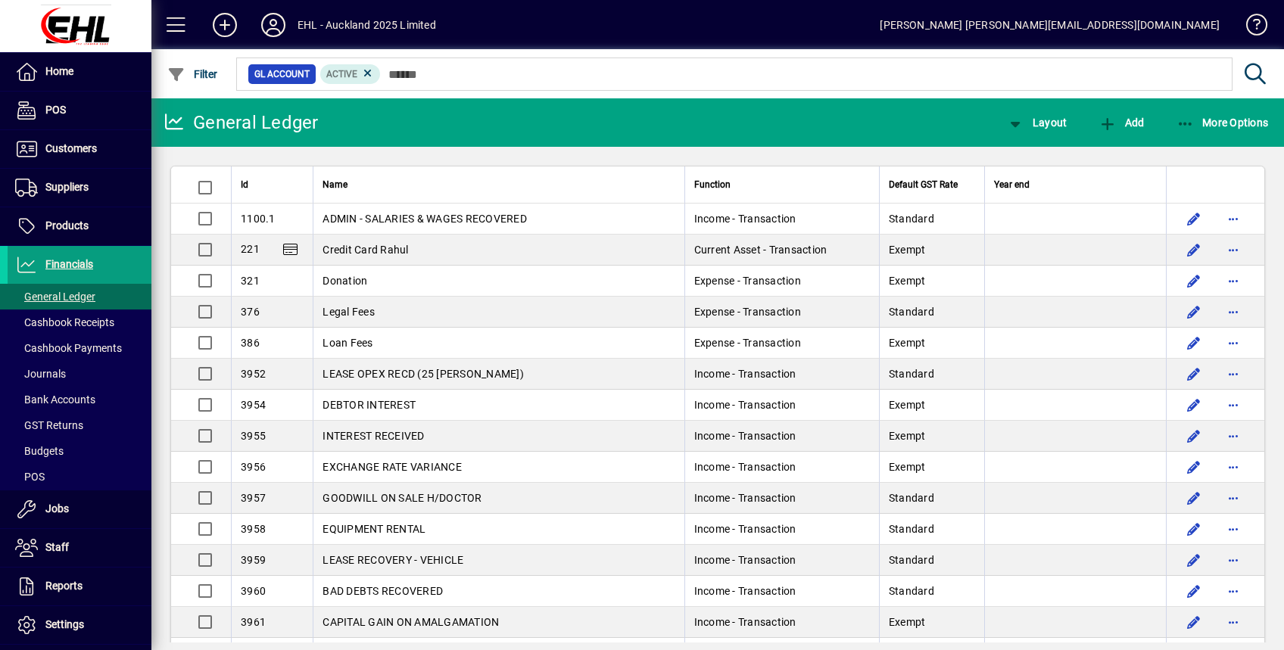
drag, startPoint x: 39, startPoint y: 400, endPoint x: 245, endPoint y: 419, distance: 206.1
click at [42, 400] on span "Bank Accounts" at bounding box center [55, 400] width 80 height 12
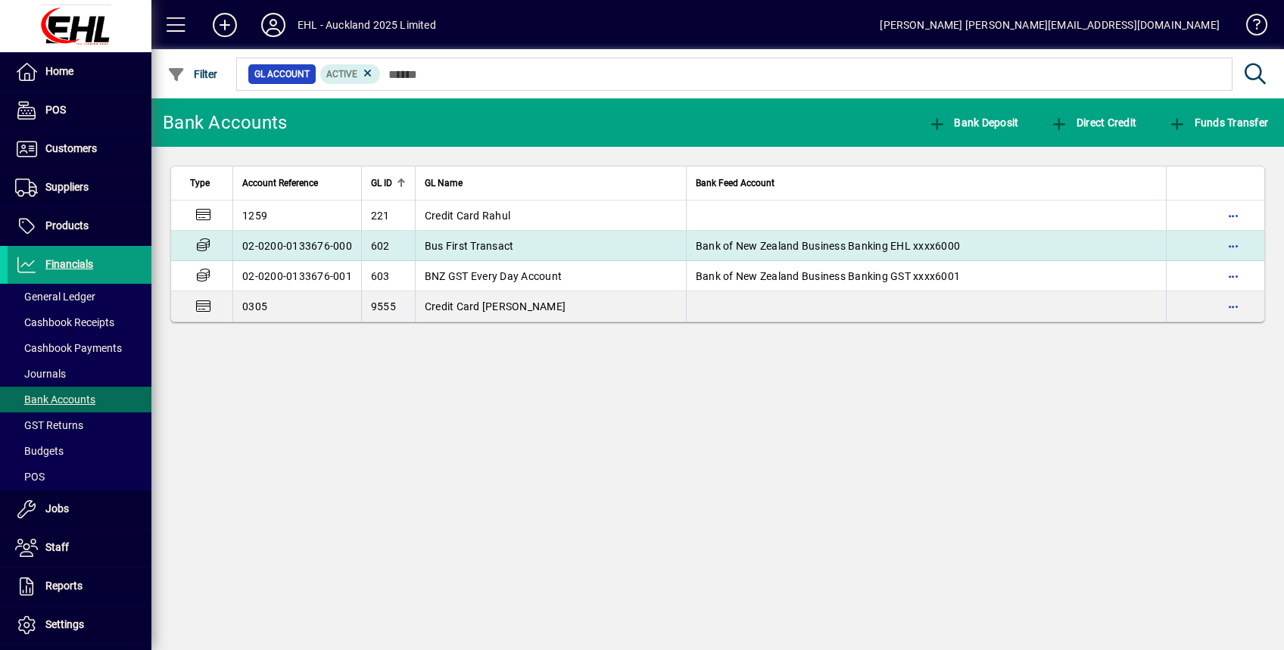
click at [503, 248] on span "Bus First Transact" at bounding box center [469, 246] width 89 height 12
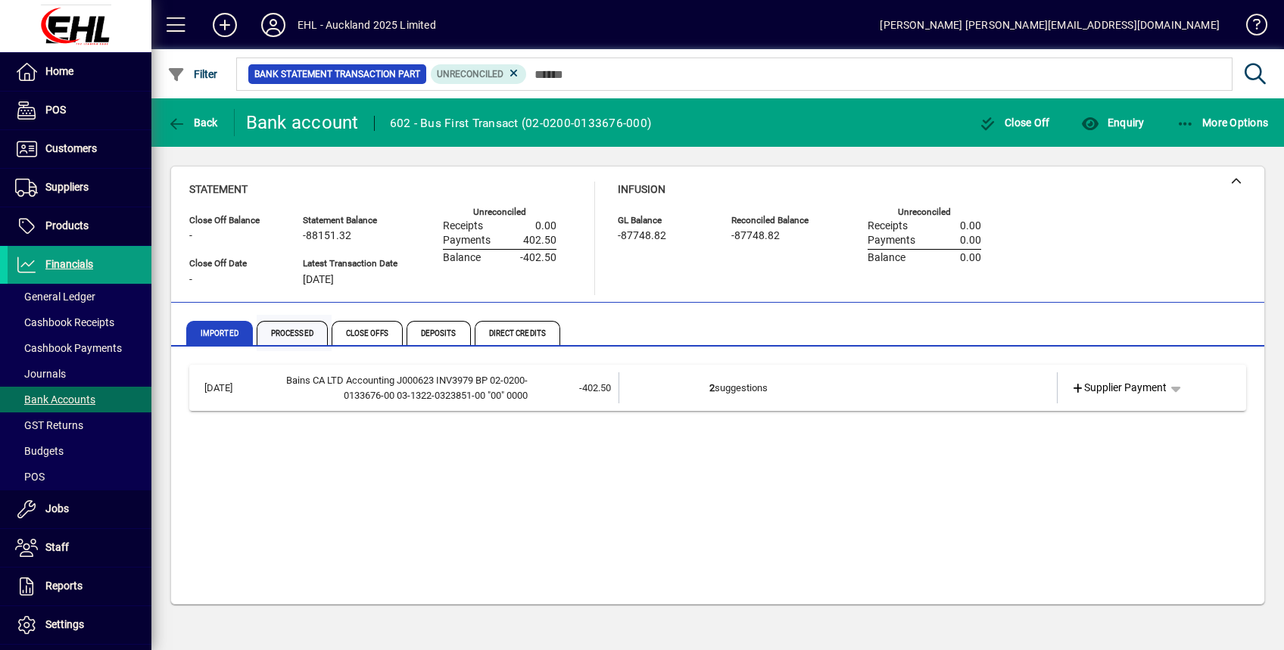
click at [296, 336] on span "Processed" at bounding box center [292, 333] width 71 height 24
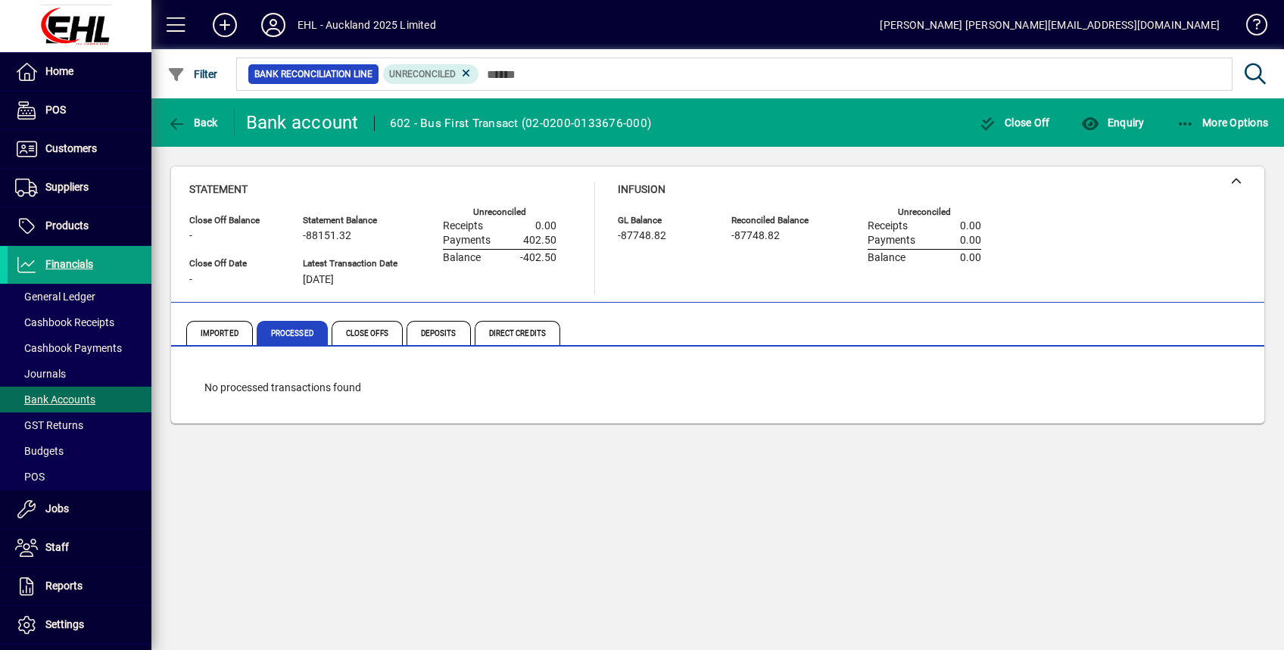
drag, startPoint x: 297, startPoint y: 338, endPoint x: 476, endPoint y: 79, distance: 315.0
click at [472, 70] on icon at bounding box center [466, 74] width 14 height 14
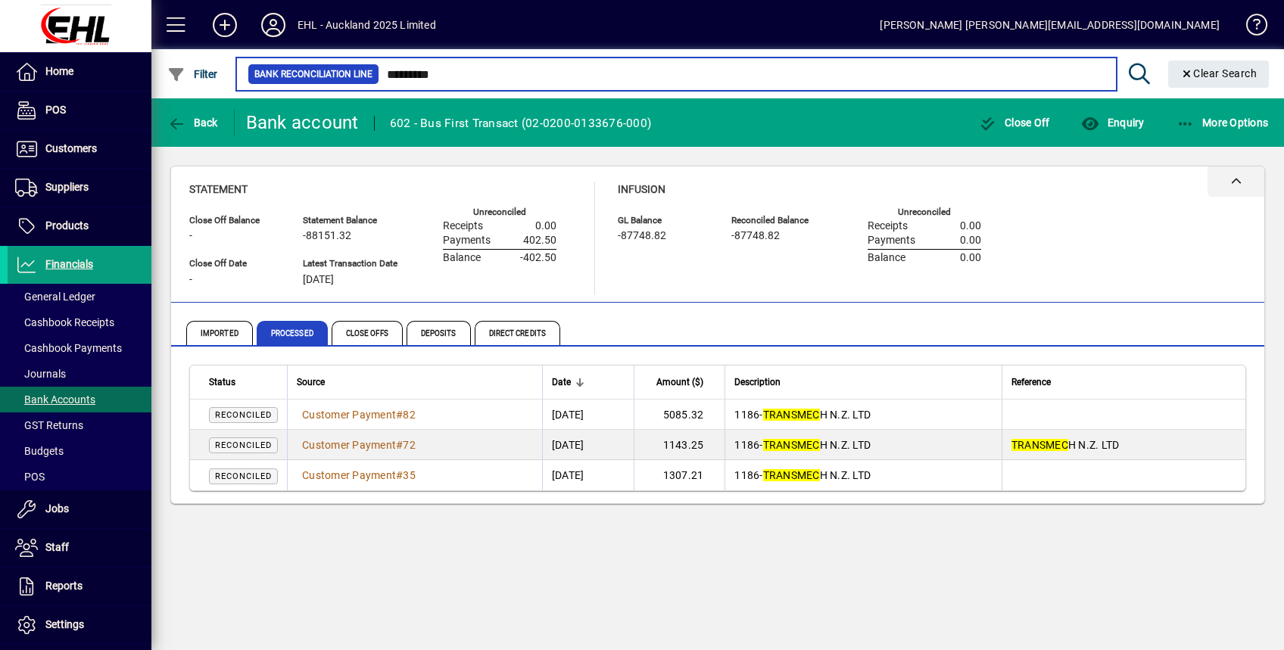
type input "*********"
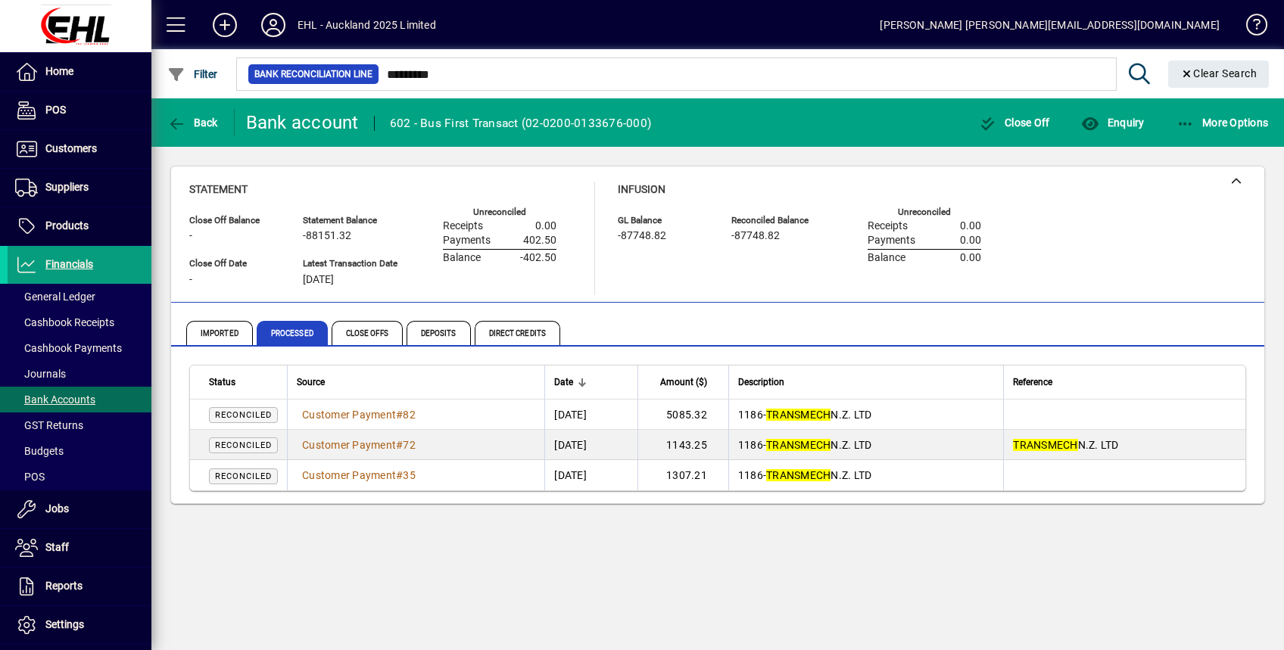
drag, startPoint x: 480, startPoint y: 563, endPoint x: 502, endPoint y: 580, distance: 27.6
click at [481, 565] on div "Back Bank account 602 - Bus First Transact (02-0200-0133676-000) Close Off Enqu…" at bounding box center [717, 374] width 1132 height 552
click at [215, 127] on span "Back" at bounding box center [192, 123] width 51 height 12
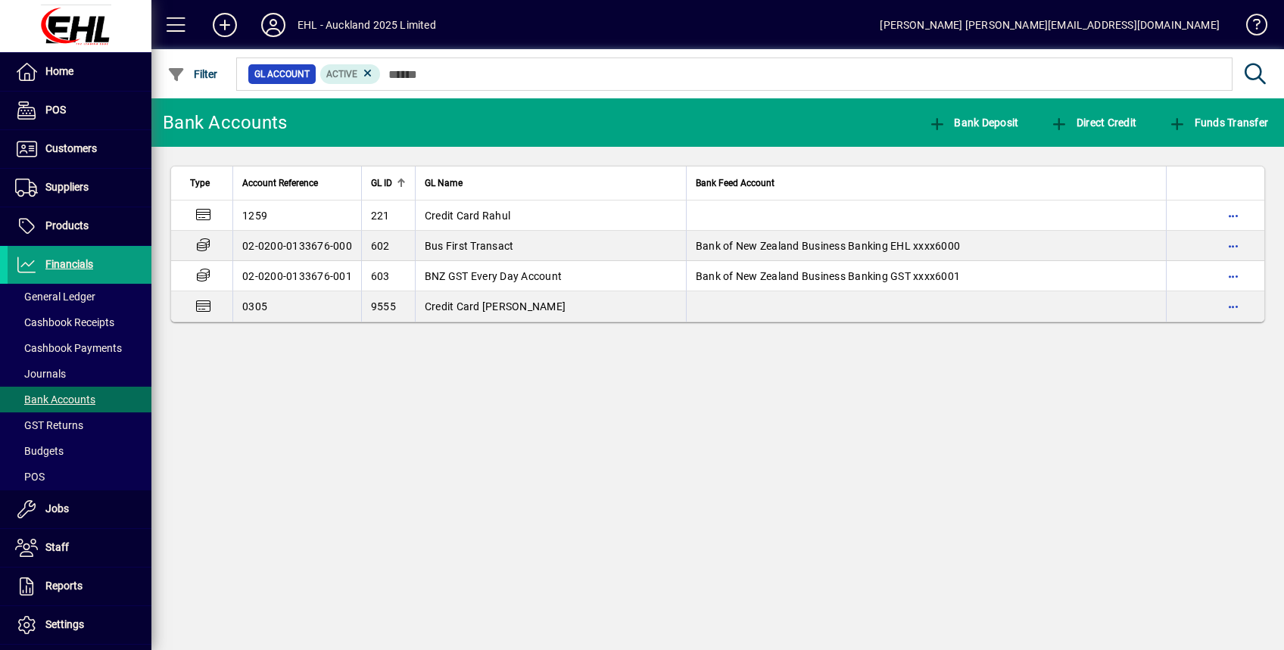
click at [351, 410] on div "Bank Accounts Bank Deposit Direct Credit Funds Transfer Type Account Reference …" at bounding box center [717, 374] width 1132 height 552
click at [279, 28] on icon at bounding box center [273, 25] width 30 height 24
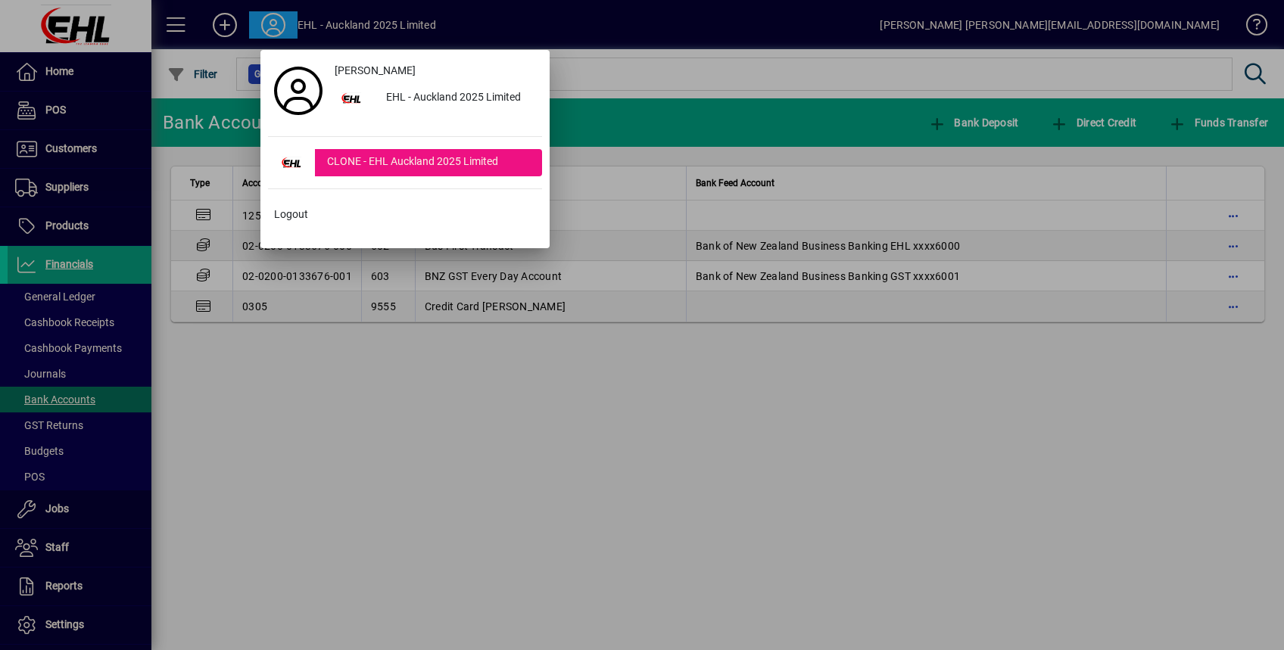
drag, startPoint x: 285, startPoint y: 220, endPoint x: 291, endPoint y: 235, distance: 16.3
click at [285, 221] on span "Logout" at bounding box center [291, 215] width 34 height 16
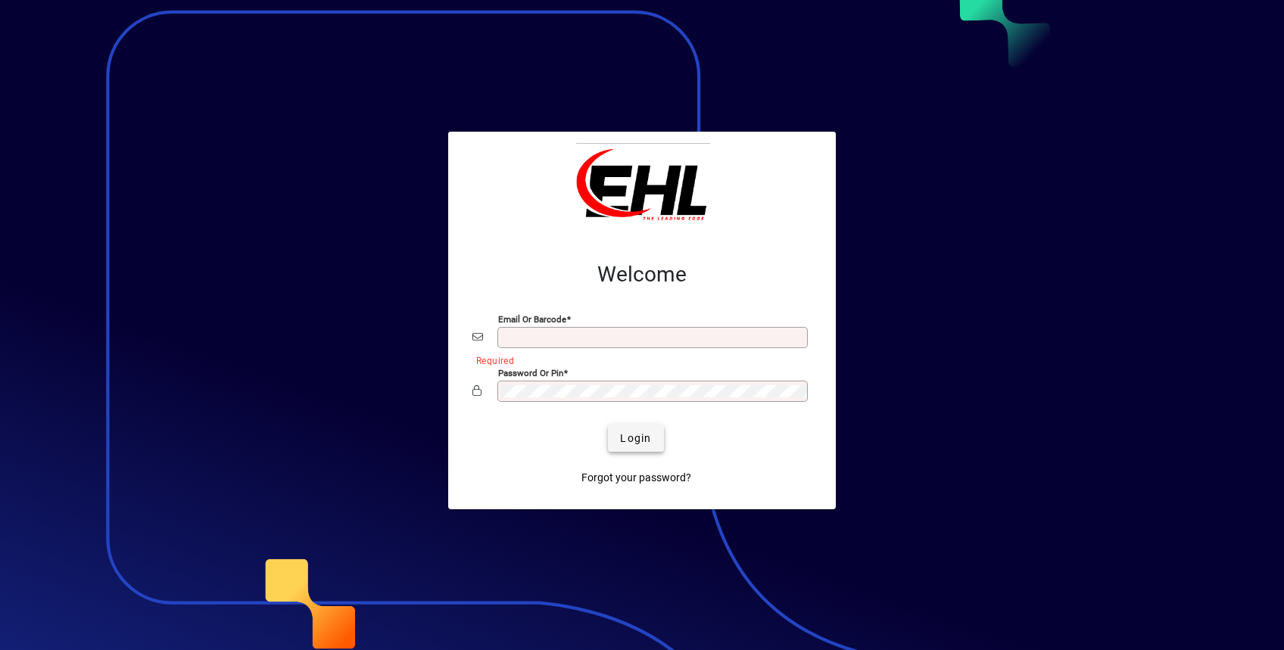
type input "**********"
drag, startPoint x: 648, startPoint y: 431, endPoint x: 654, endPoint y: 443, distance: 13.5
click at [648, 431] on span "Login" at bounding box center [635, 439] width 31 height 16
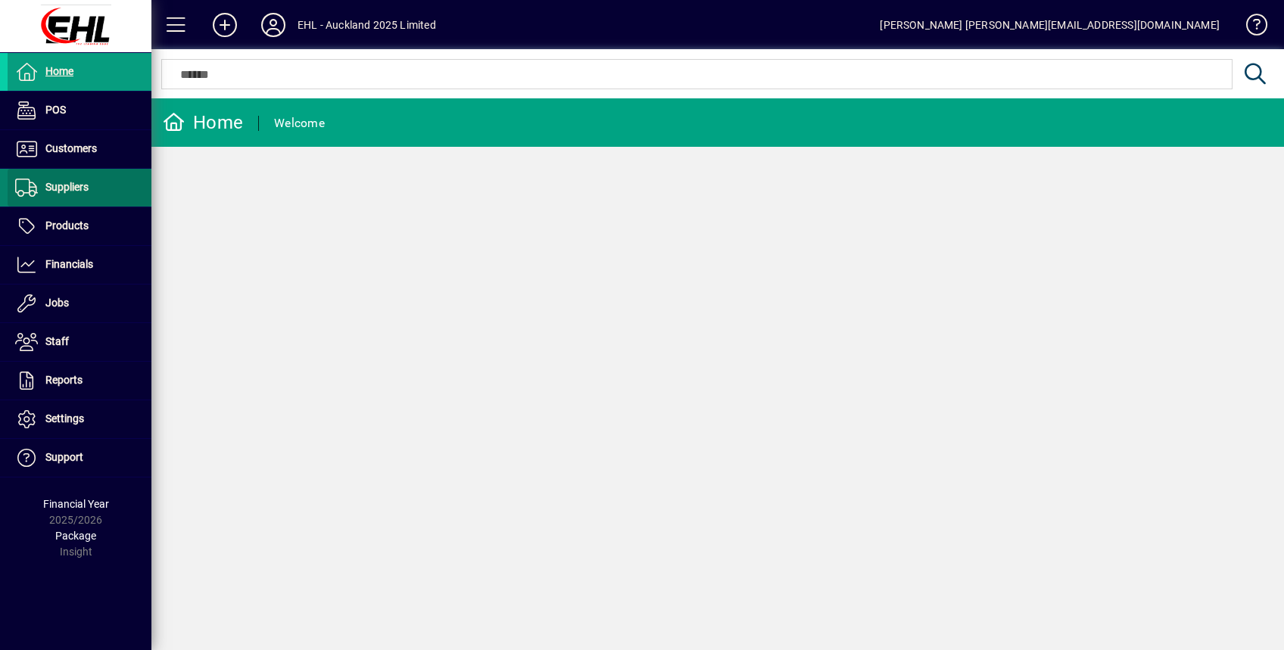
click at [70, 192] on span "Suppliers" at bounding box center [66, 187] width 43 height 12
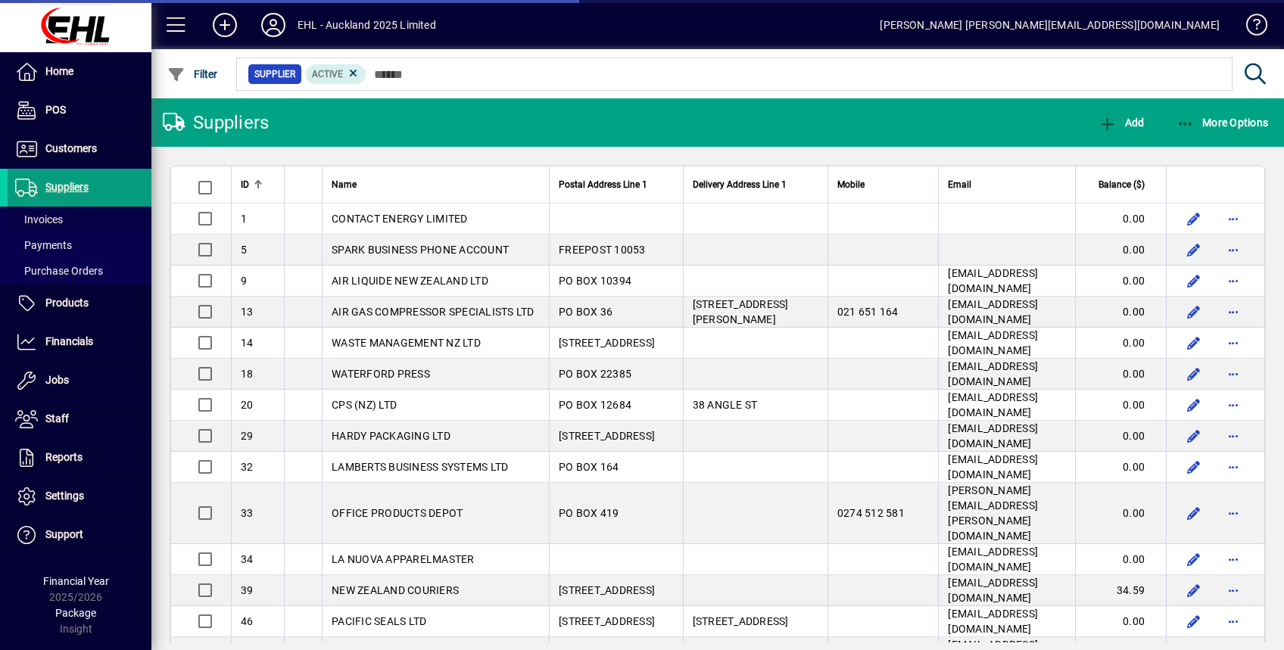
drag, startPoint x: 66, startPoint y: 217, endPoint x: 178, endPoint y: 238, distance: 113.9
click at [67, 219] on span at bounding box center [80, 219] width 144 height 36
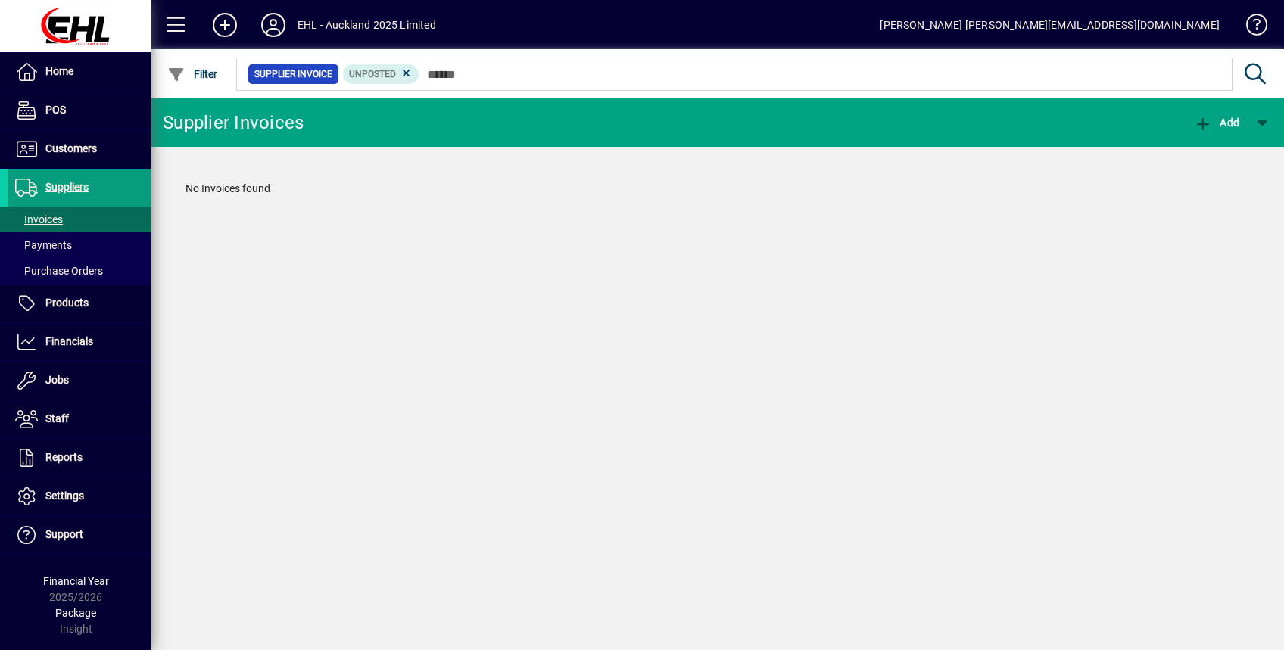
click at [406, 72] on icon at bounding box center [407, 74] width 14 height 14
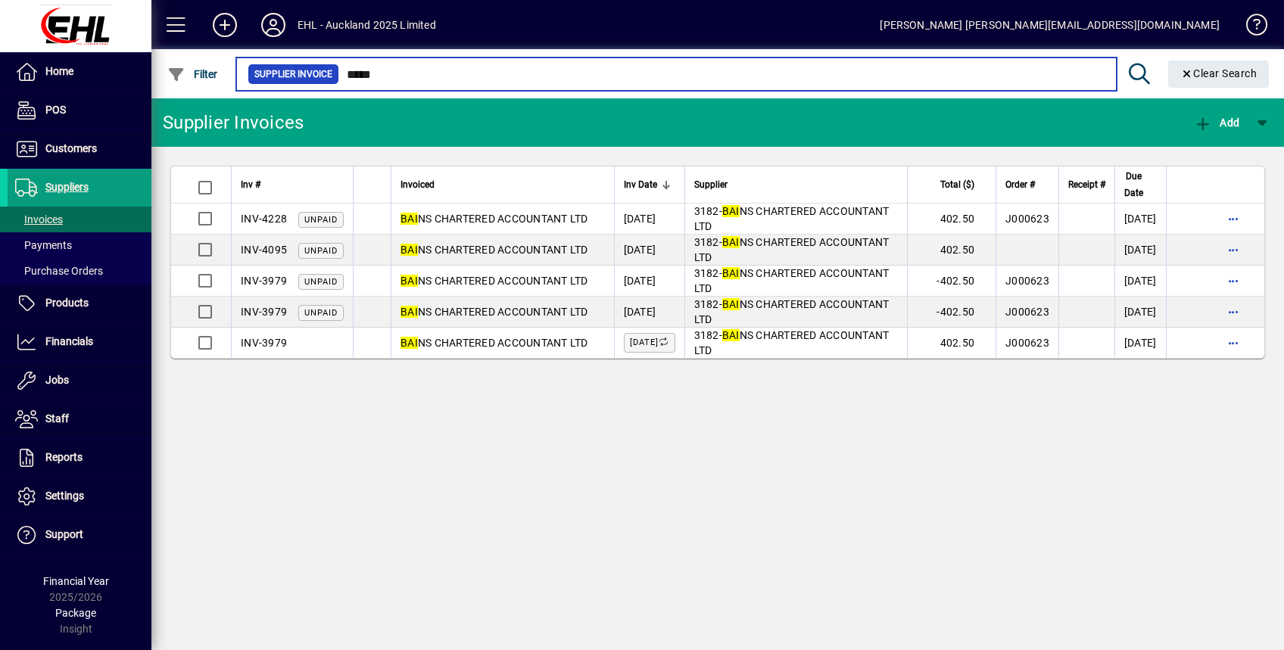
type input "*****"
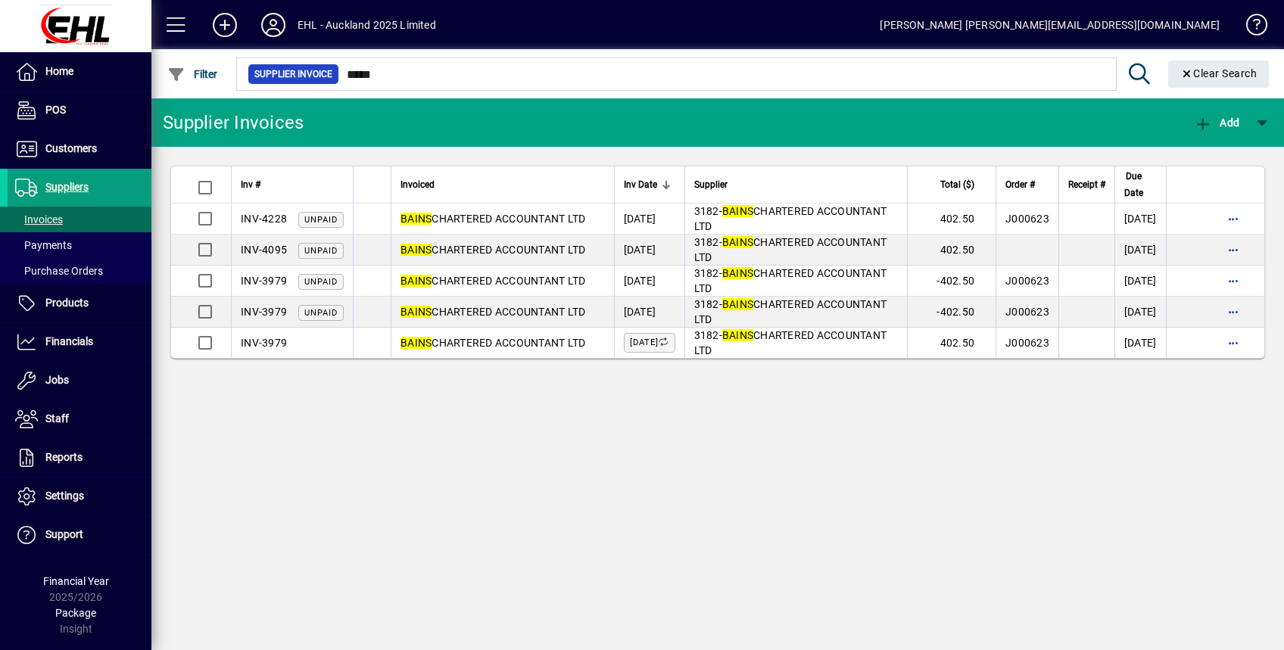
click at [603, 516] on div "Supplier Invoices Add Inv # Invoiced Inv Date Supplier Total ($) Order # Receip…" at bounding box center [717, 374] width 1132 height 552
click at [273, 30] on icon at bounding box center [273, 25] width 30 height 24
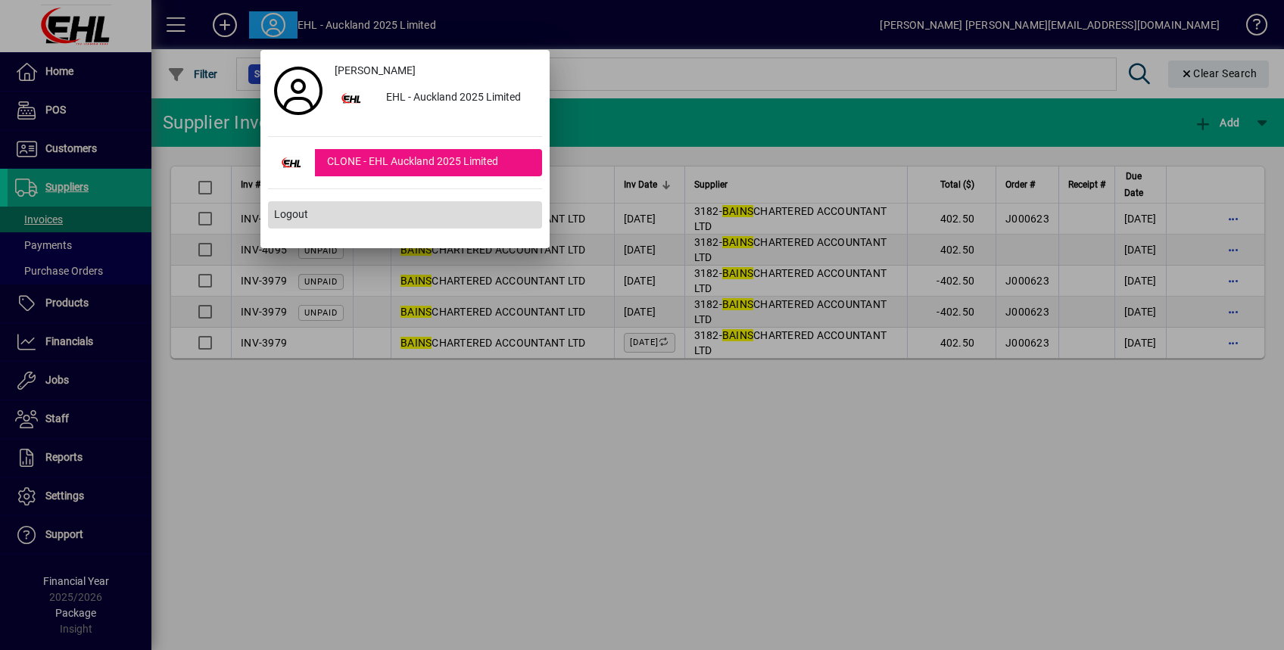
drag, startPoint x: 294, startPoint y: 215, endPoint x: 301, endPoint y: 229, distance: 15.9
click at [295, 216] on span "Logout" at bounding box center [291, 215] width 34 height 16
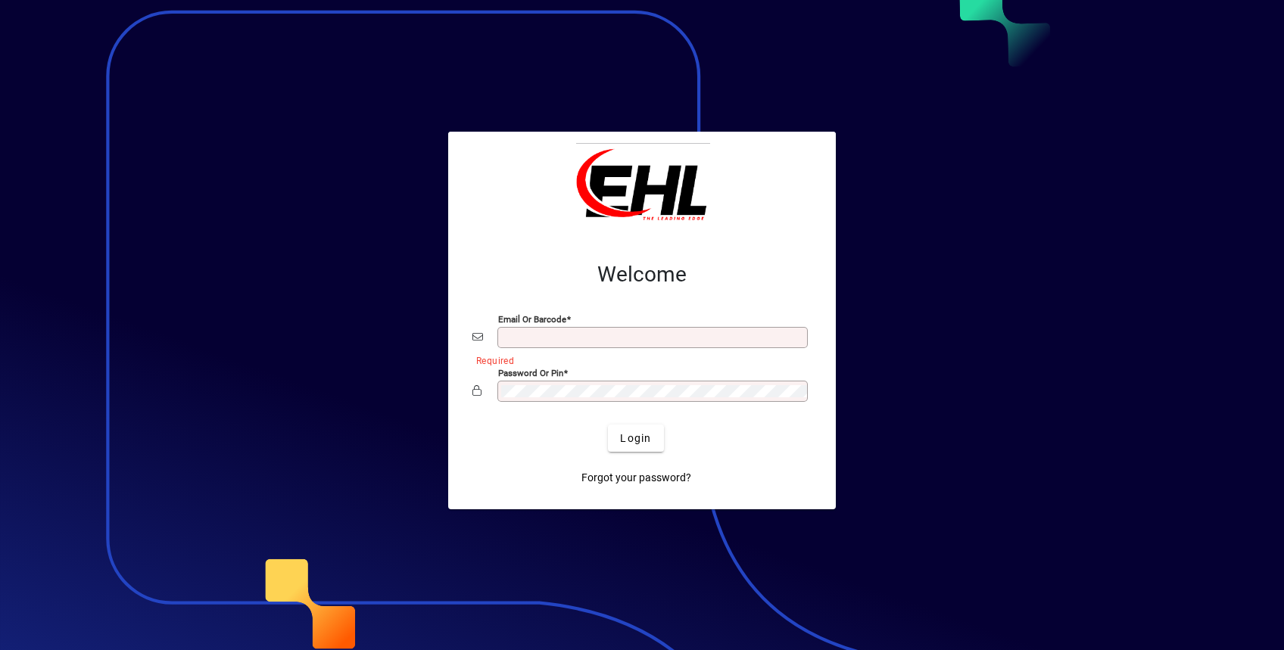
type input "**********"
click at [261, 579] on div at bounding box center [642, 325] width 1284 height 650
